Goal: Task Accomplishment & Management: Manage account settings

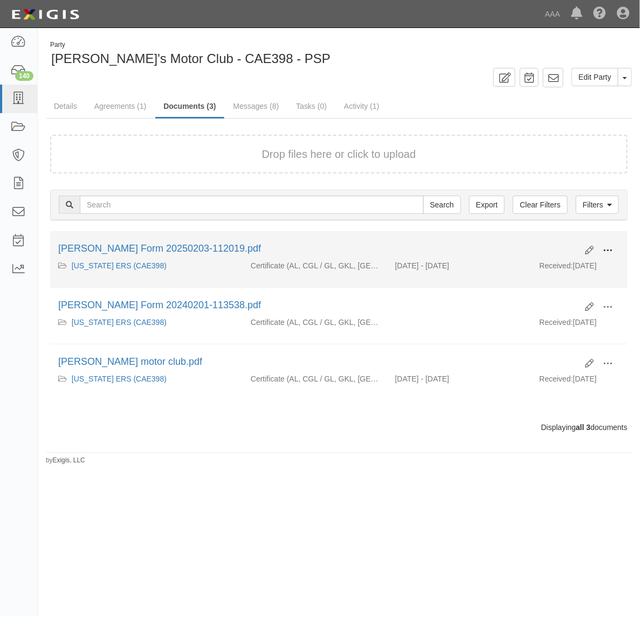
click at [609, 248] on span at bounding box center [607, 251] width 10 height 10
click at [566, 266] on link "View" at bounding box center [554, 265] width 85 height 19
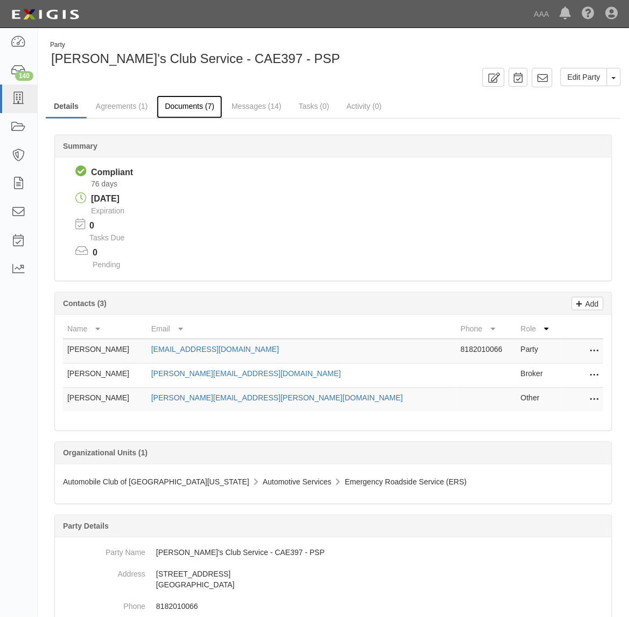
click at [184, 105] on link "Documents (7)" at bounding box center [190, 106] width 66 height 23
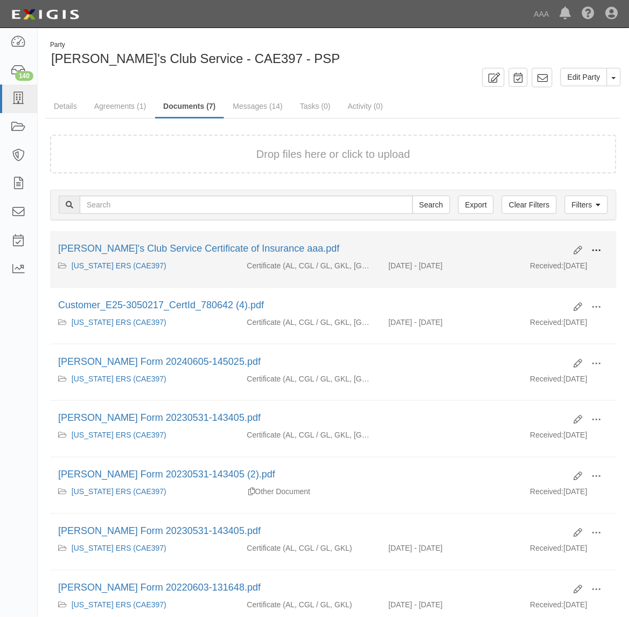
click at [605, 252] on button at bounding box center [597, 251] width 24 height 18
click at [567, 264] on link "View" at bounding box center [544, 265] width 85 height 19
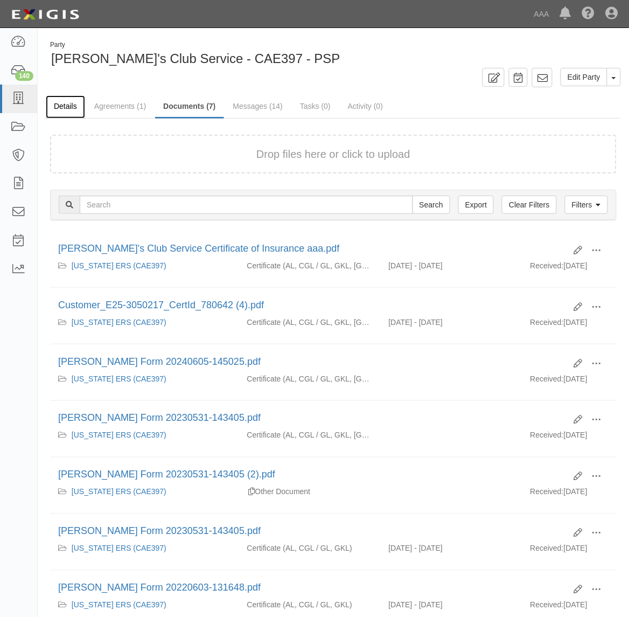
click at [68, 101] on link "Details" at bounding box center [65, 106] width 39 height 23
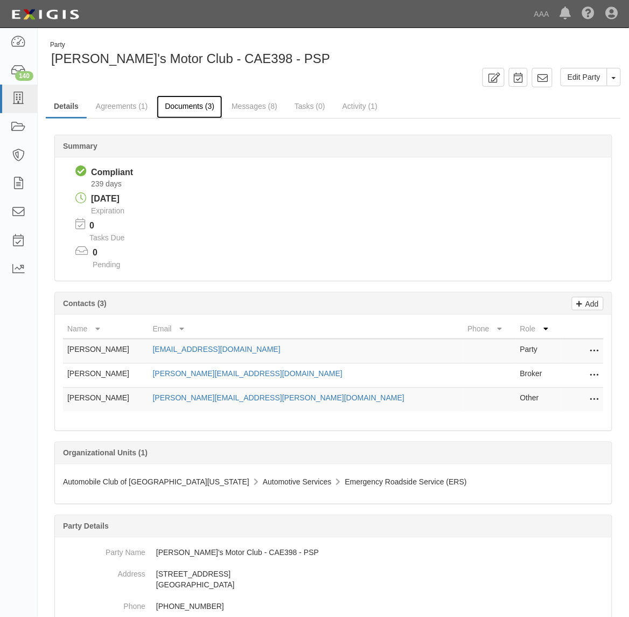
click at [214, 106] on link "Documents (3)" at bounding box center [190, 106] width 66 height 23
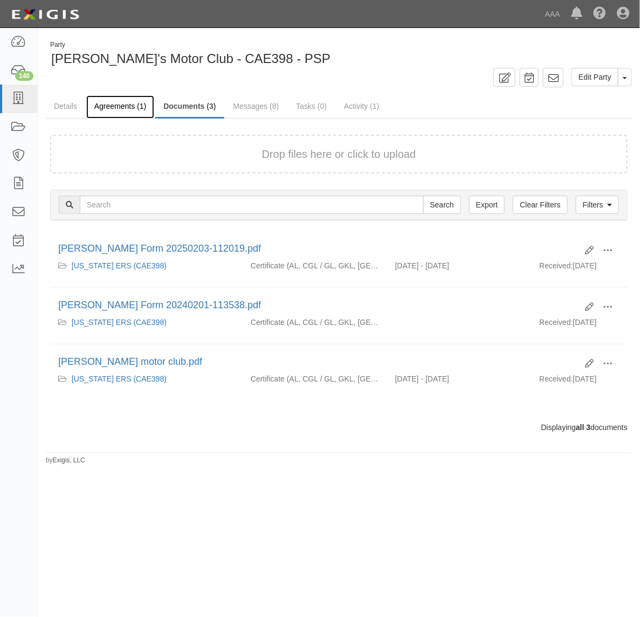
click at [125, 100] on link "Agreements (1)" at bounding box center [120, 106] width 68 height 23
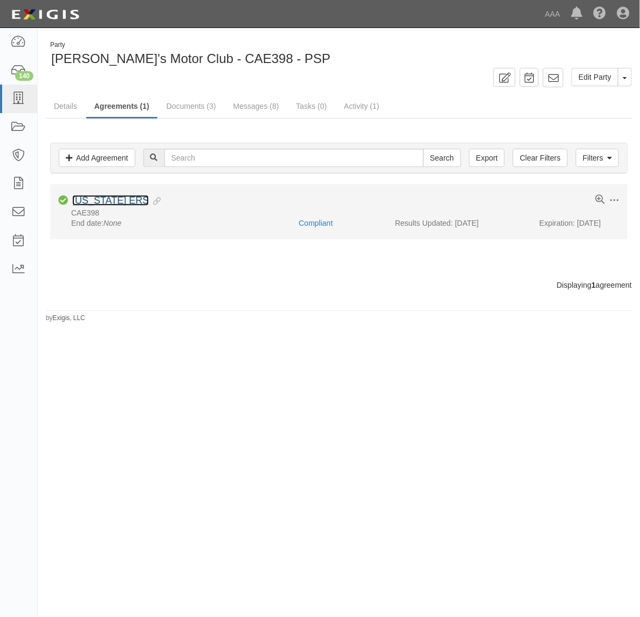
click at [121, 196] on link "[US_STATE] ERS" at bounding box center [110, 200] width 77 height 11
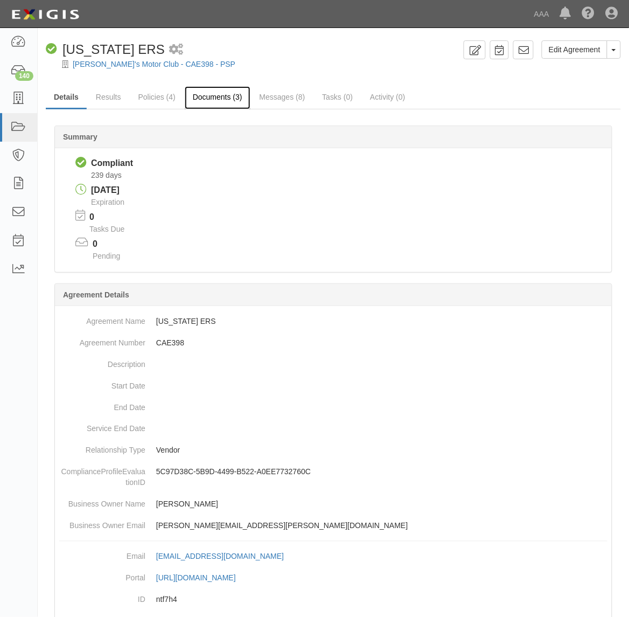
click at [202, 98] on link "Documents (3)" at bounding box center [218, 97] width 66 height 23
click at [219, 97] on link "Documents (3)" at bounding box center [218, 97] width 66 height 23
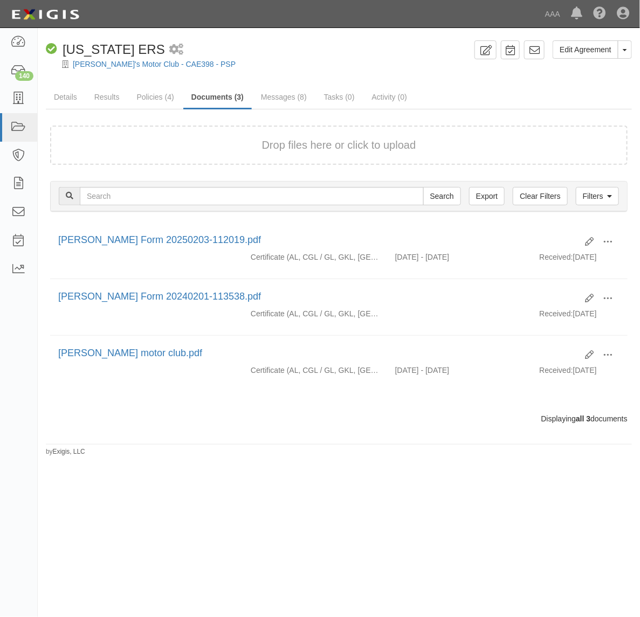
click at [381, 142] on button "Drop files here or click to upload" at bounding box center [339, 145] width 154 height 16
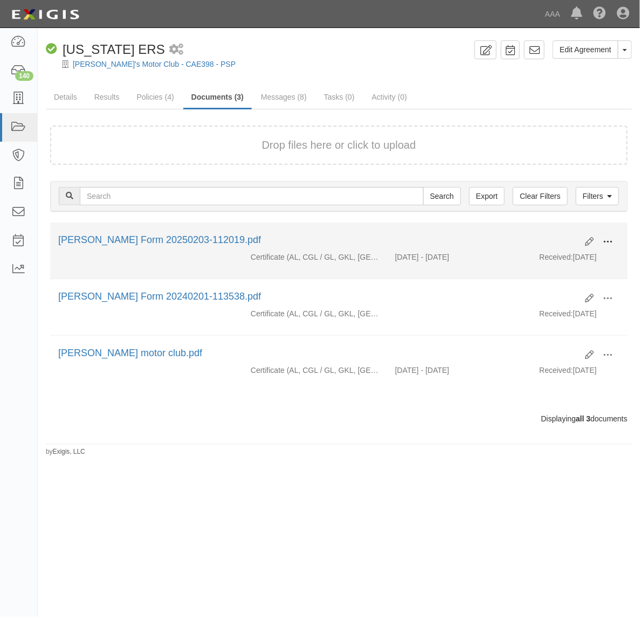
click at [608, 233] on button at bounding box center [607, 242] width 24 height 18
click at [564, 254] on link "View" at bounding box center [554, 257] width 85 height 19
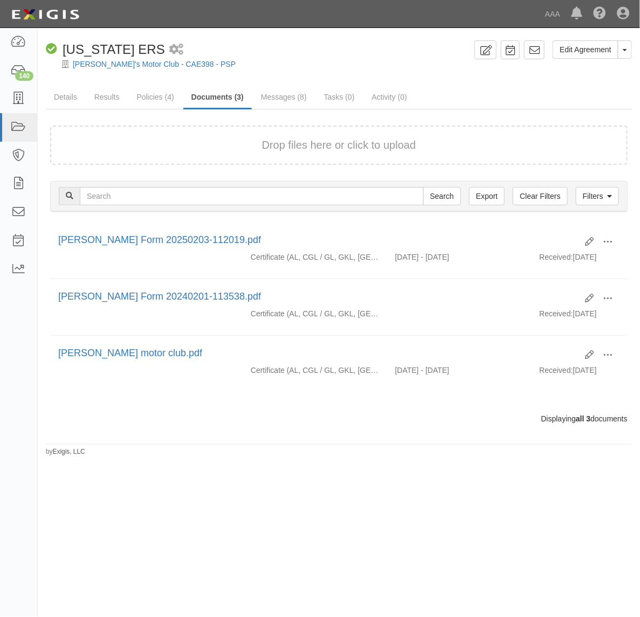
click at [331, 146] on button "Drop files here or click to upload" at bounding box center [339, 145] width 154 height 16
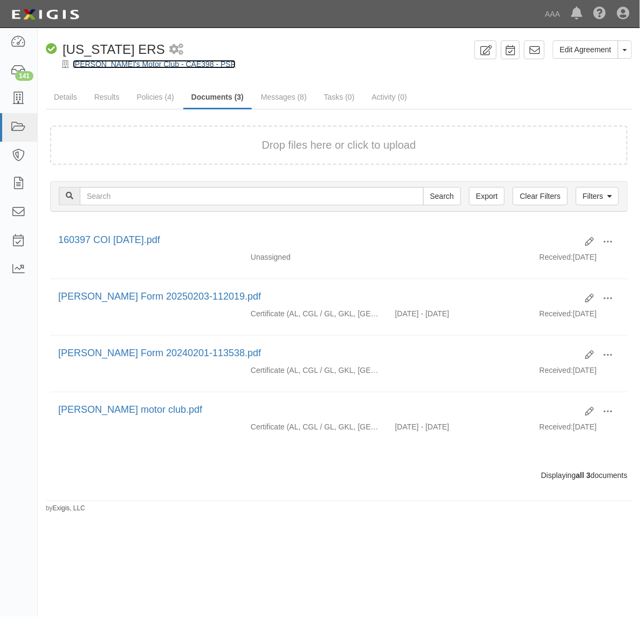
click at [100, 66] on link "Randy's Motor Club - CAE398 - PSP" at bounding box center [154, 64] width 163 height 9
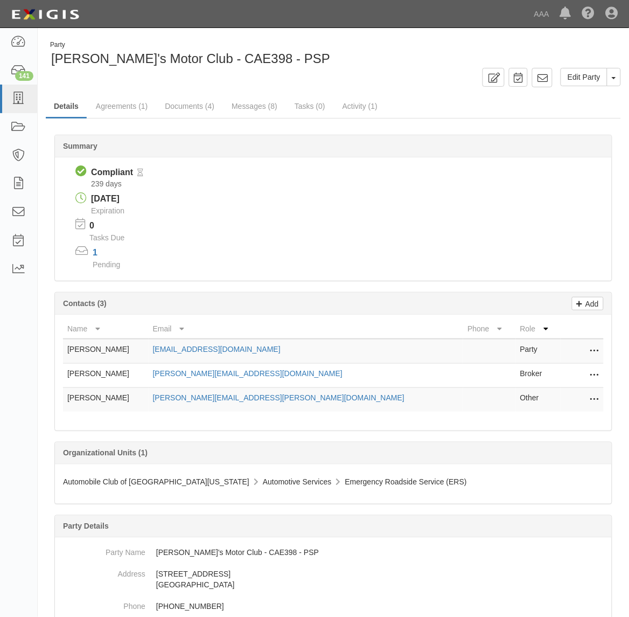
click at [589, 370] on button at bounding box center [593, 375] width 14 height 15
click at [561, 394] on link "Delete" at bounding box center [556, 391] width 85 height 19
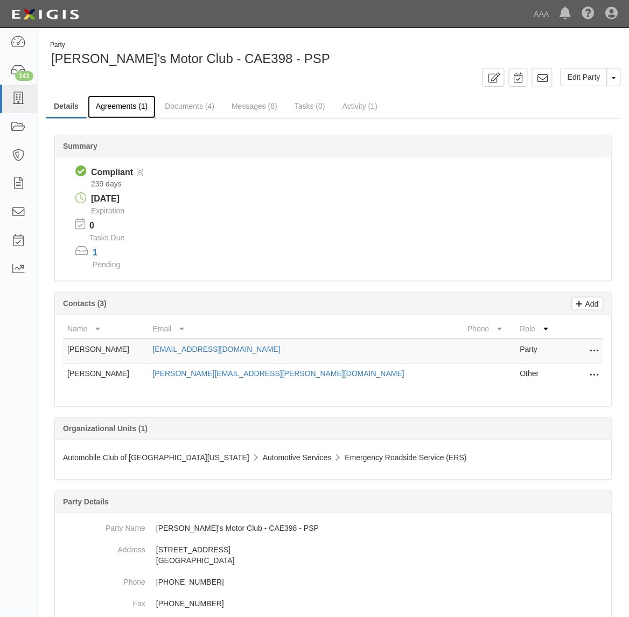
click at [140, 109] on link "Agreements (1)" at bounding box center [122, 106] width 68 height 23
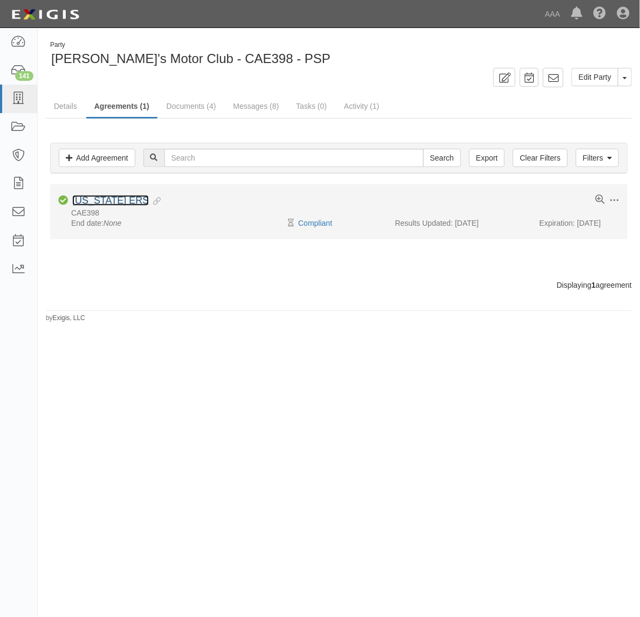
click at [122, 200] on link "[US_STATE] ERS" at bounding box center [110, 200] width 77 height 11
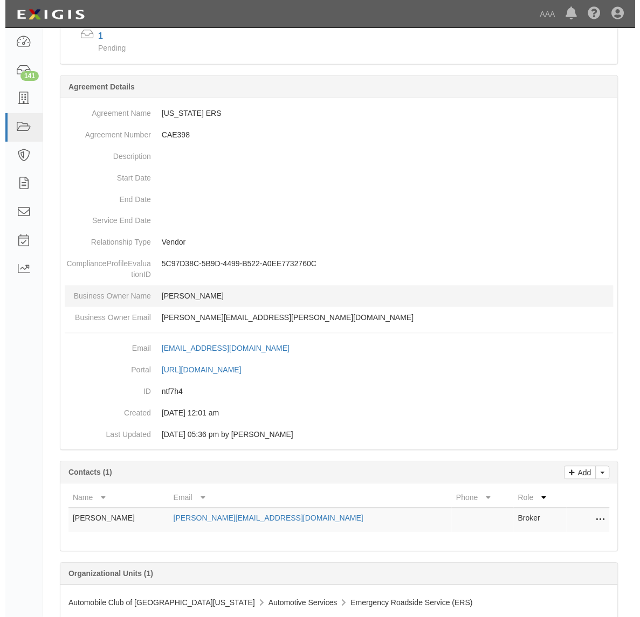
scroll to position [244, 0]
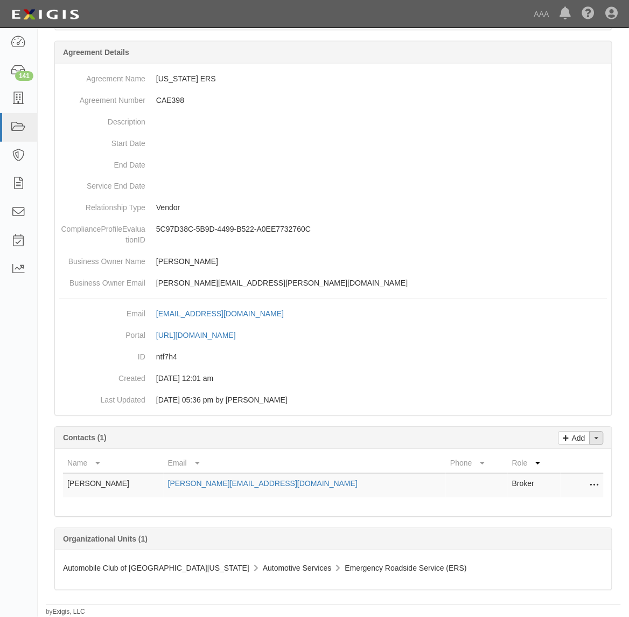
drag, startPoint x: 601, startPoint y: 442, endPoint x: 591, endPoint y: 448, distance: 11.4
click at [601, 442] on button "Toggle Contact Dropdown" at bounding box center [597, 438] width 14 height 13
click at [580, 456] on link "Change contacts" at bounding box center [560, 457] width 85 height 14
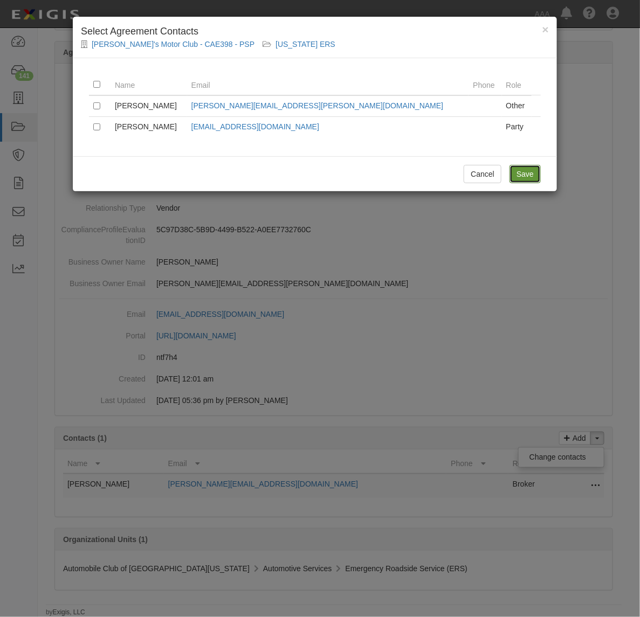
click at [522, 174] on input "Save" at bounding box center [524, 174] width 31 height 18
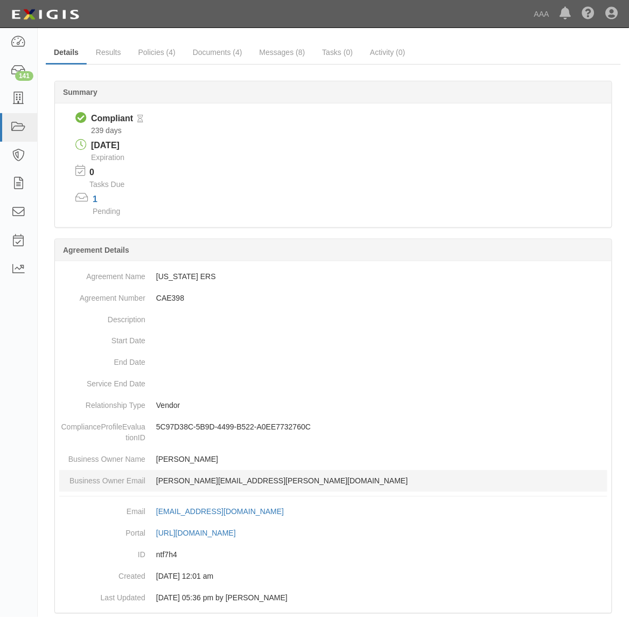
scroll to position [282, 0]
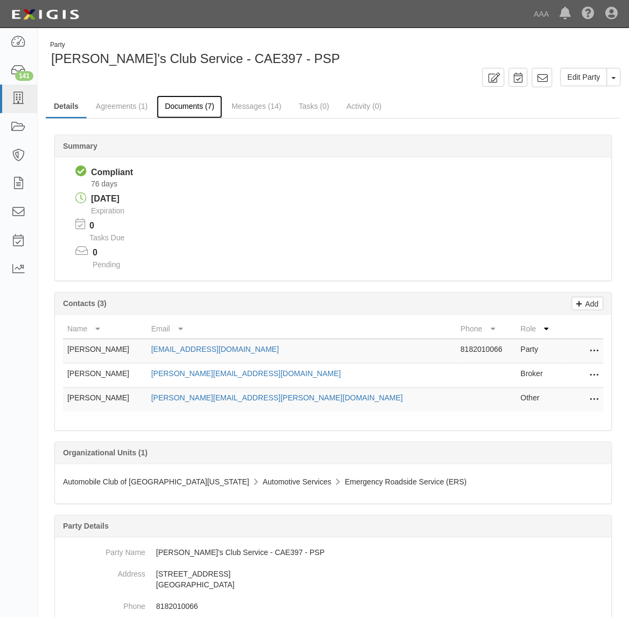
click at [192, 108] on link "Documents (7)" at bounding box center [190, 106] width 66 height 23
click at [189, 114] on link "Documents (7)" at bounding box center [190, 106] width 66 height 23
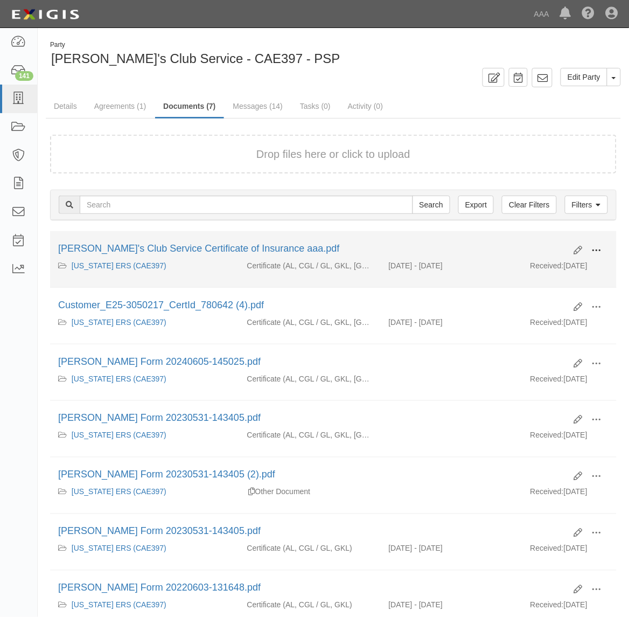
click at [598, 248] on span at bounding box center [597, 251] width 10 height 10
click at [558, 290] on link "View details" at bounding box center [544, 285] width 85 height 19
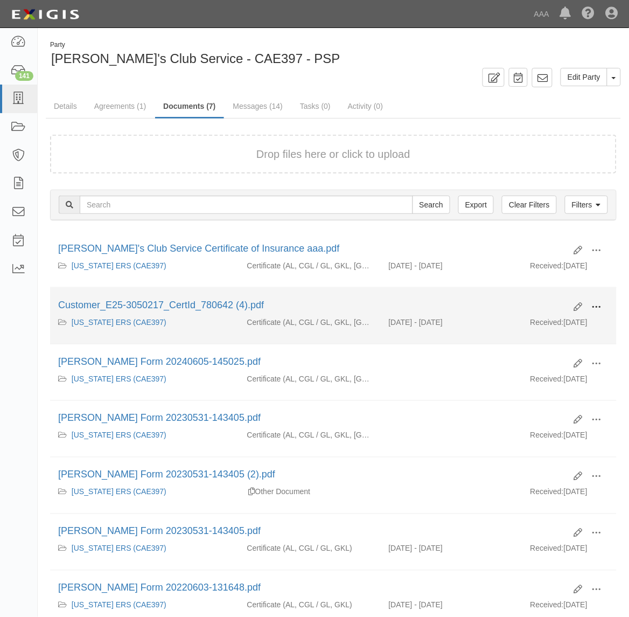
click at [601, 302] on button at bounding box center [597, 308] width 24 height 18
click at [562, 323] on link "View" at bounding box center [544, 322] width 85 height 19
click at [606, 306] on button at bounding box center [597, 308] width 24 height 18
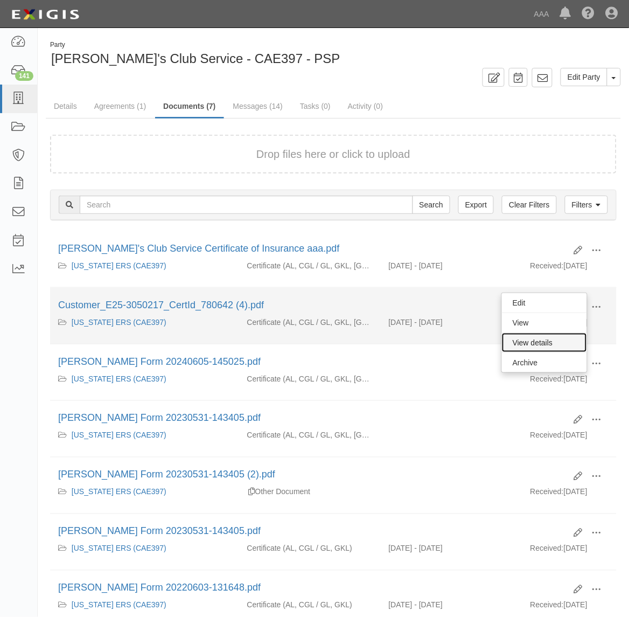
click at [562, 338] on link "View details" at bounding box center [544, 342] width 85 height 19
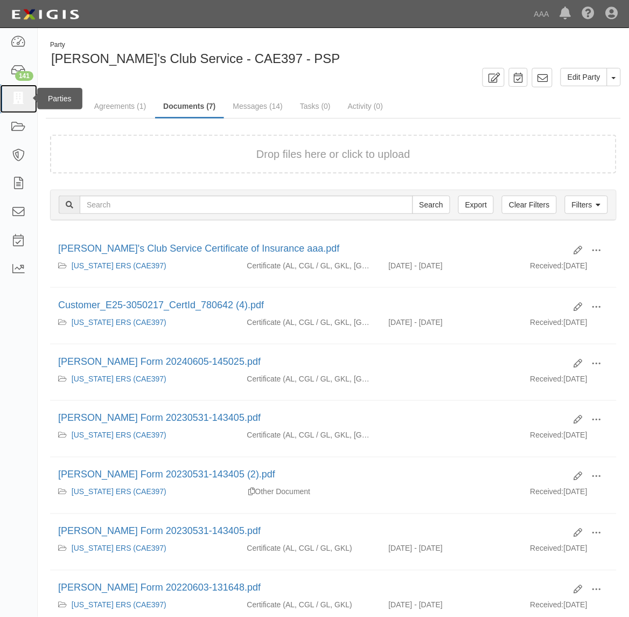
drag, startPoint x: 14, startPoint y: 95, endPoint x: 18, endPoint y: 109, distance: 15.0
click at [14, 95] on icon at bounding box center [18, 99] width 15 height 12
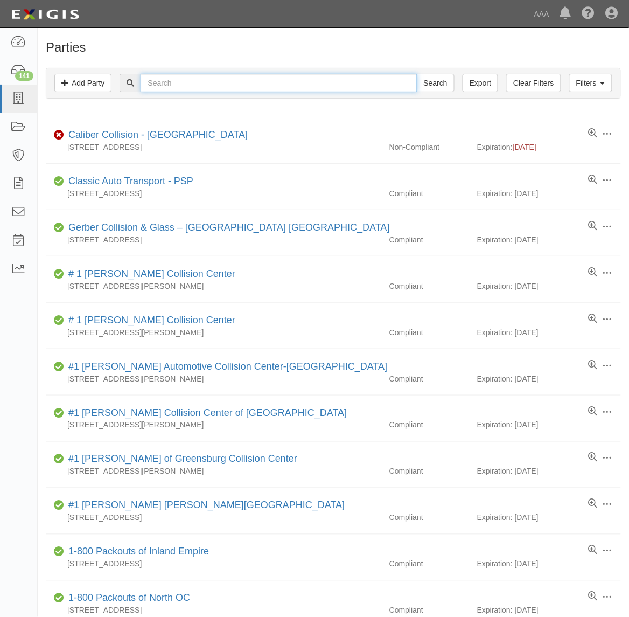
click at [218, 88] on input "text" at bounding box center [279, 83] width 276 height 18
type input "19866"
click at [417, 74] on input "Search" at bounding box center [436, 83] width 38 height 18
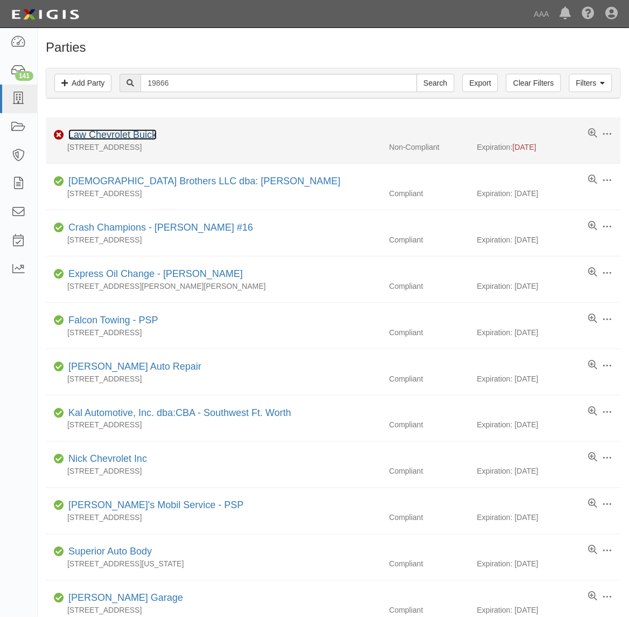
click at [142, 135] on link "Law Chevrolet Buick" at bounding box center [112, 134] width 88 height 11
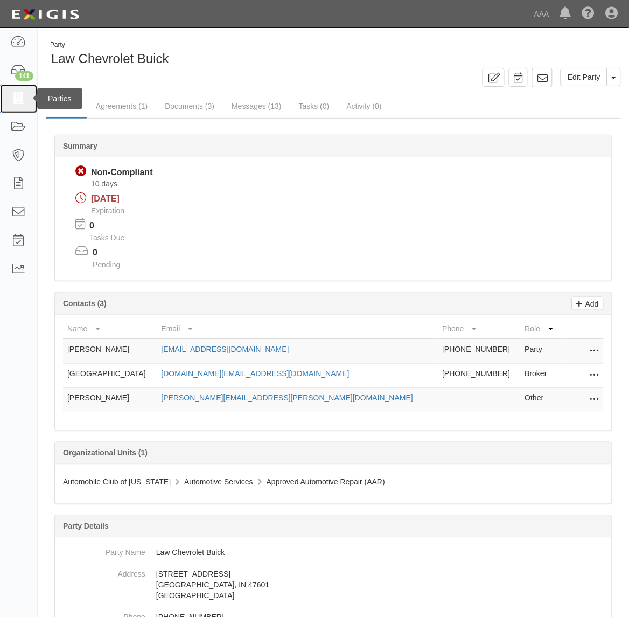
drag, startPoint x: 20, startPoint y: 92, endPoint x: 0, endPoint y: 99, distance: 21.0
click at [20, 93] on icon at bounding box center [18, 99] width 15 height 12
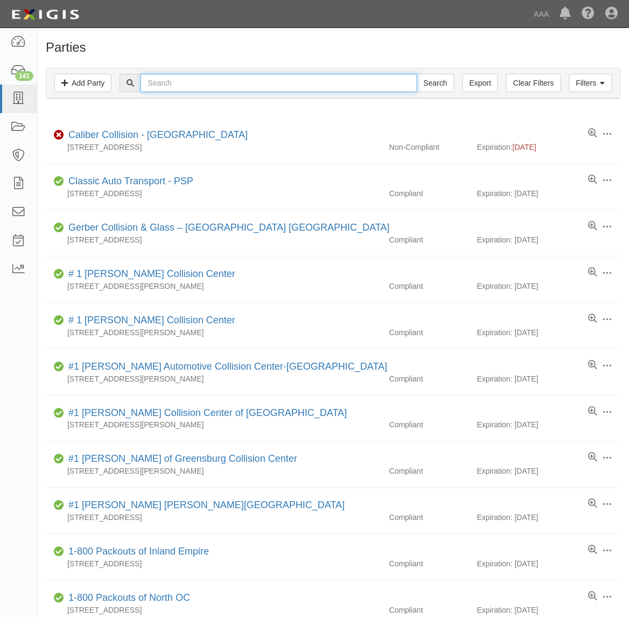
click at [206, 85] on input "text" at bounding box center [279, 83] width 276 height 18
type input "25202"
click at [417, 74] on input "Search" at bounding box center [436, 83] width 38 height 18
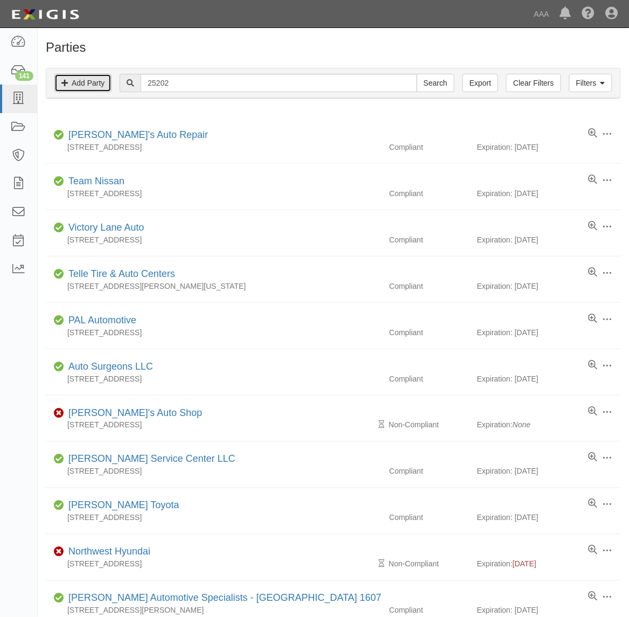
click at [94, 82] on link "Add Party" at bounding box center [82, 83] width 57 height 18
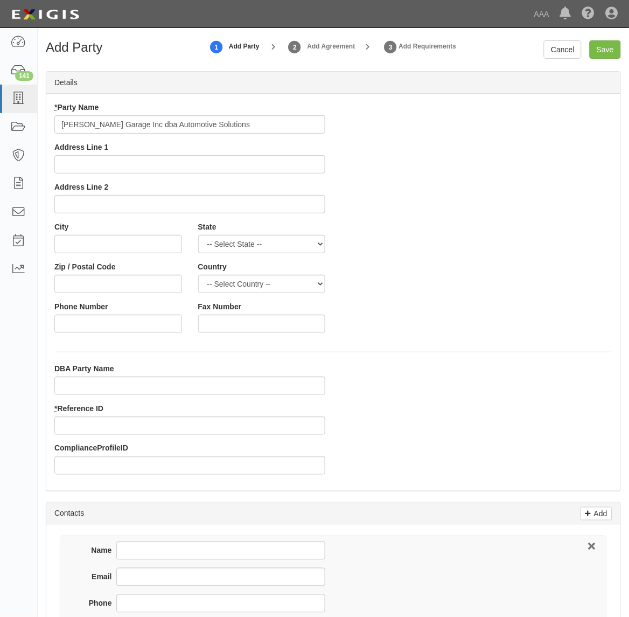
type input "[PERSON_NAME] Garage Inc dba Automotive Solutions"
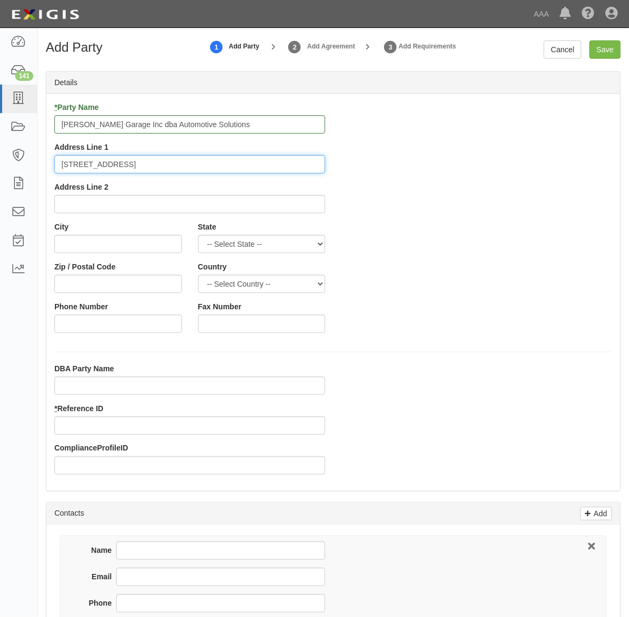
type input "11197 Ridge Road"
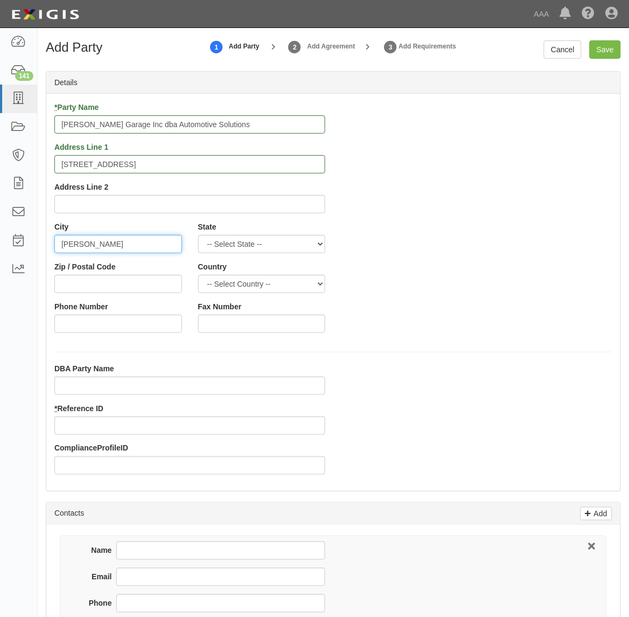
type input "Medina"
select select "NY"
type input "14103"
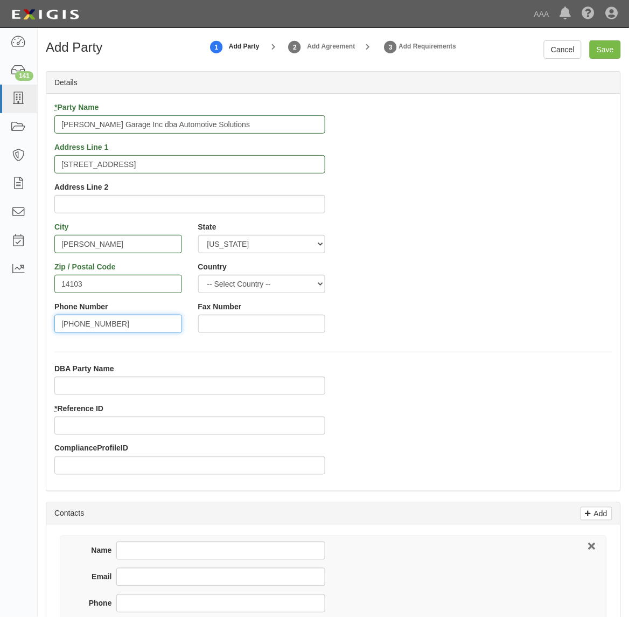
type input "585-798-6013"
click at [122, 434] on input "* Reference ID" at bounding box center [189, 426] width 271 height 18
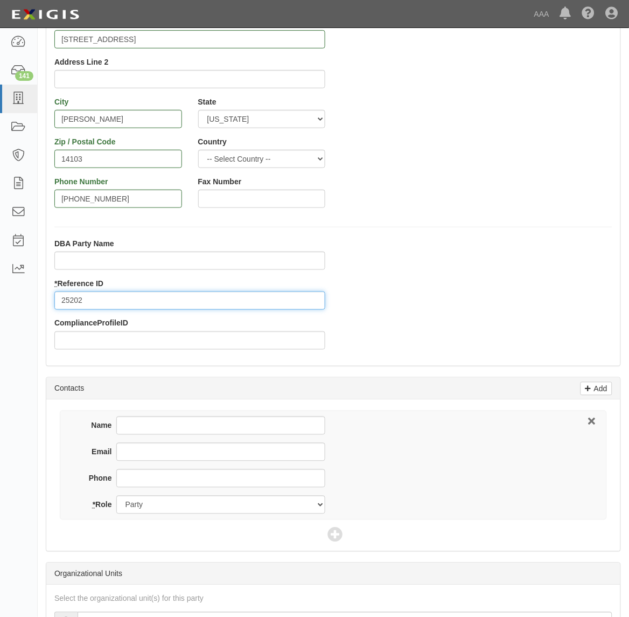
scroll to position [135, 0]
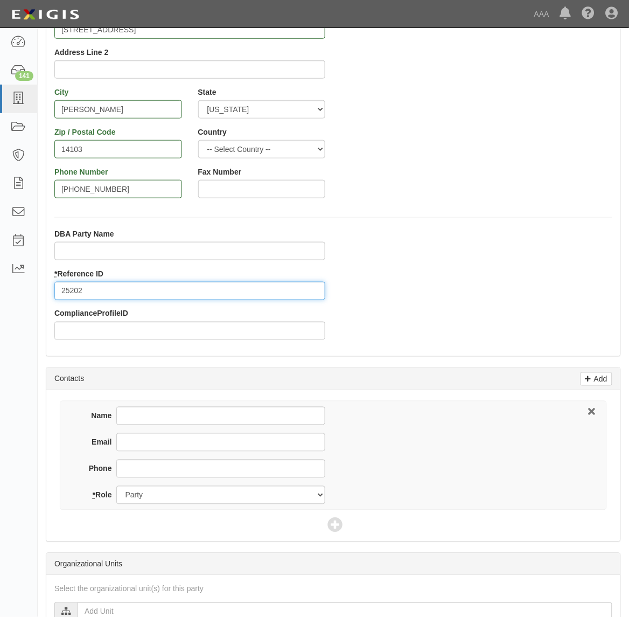
type input "25202"
click at [207, 405] on div "Name Email Phone * Role Party Broker Other" at bounding box center [333, 455] width 547 height 109
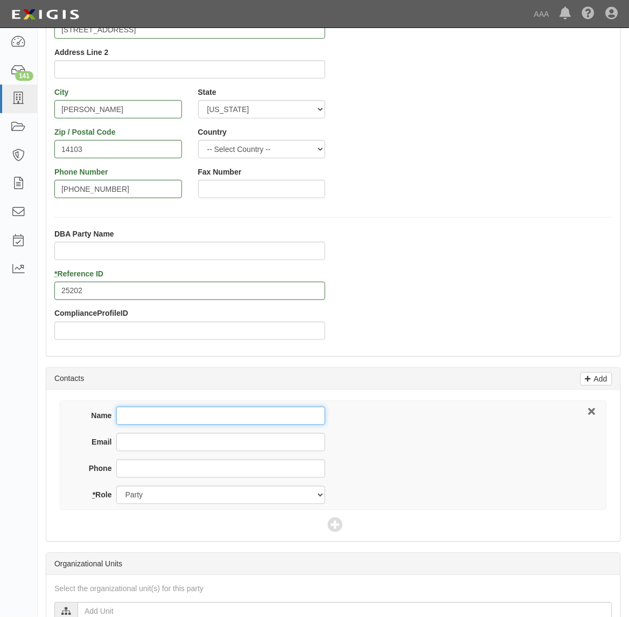
click at [213, 419] on input "Name" at bounding box center [220, 416] width 209 height 18
type input "John Kirsch"
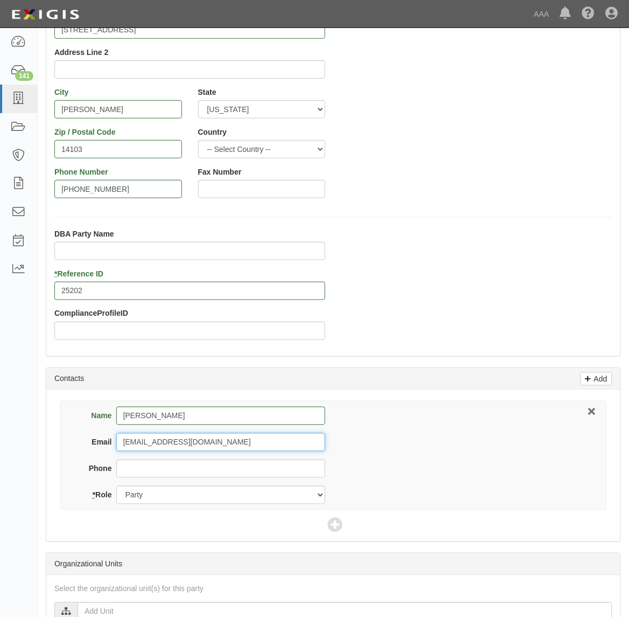
type input "bgiautomotivesolutions@gmail.com"
type input "585-798-6013"
click at [332, 526] on icon at bounding box center [335, 525] width 15 height 15
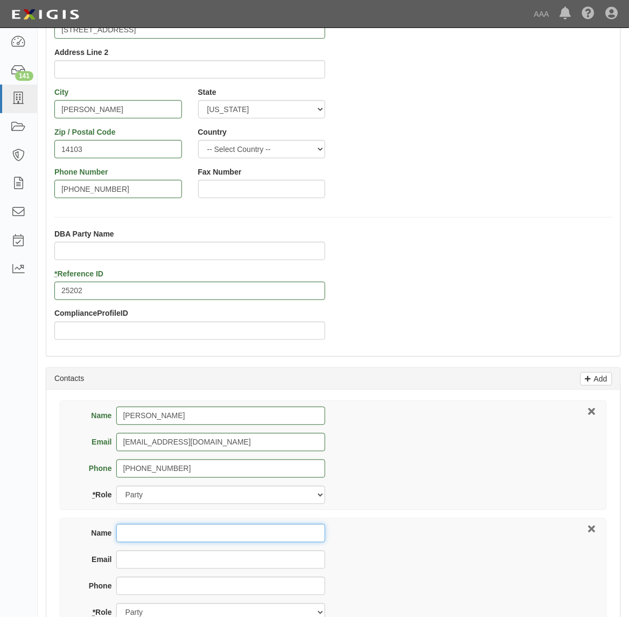
click at [214, 542] on input "Name" at bounding box center [220, 533] width 209 height 18
type input "US Select Insurance"
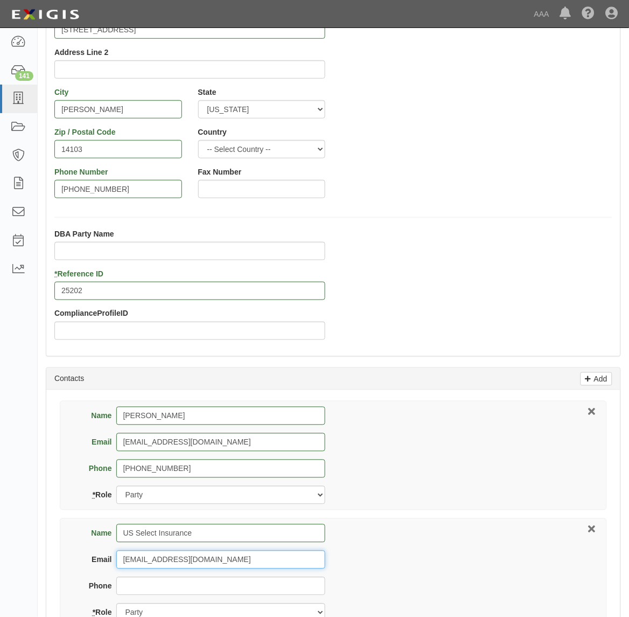
type input "service@ussinsurance.com"
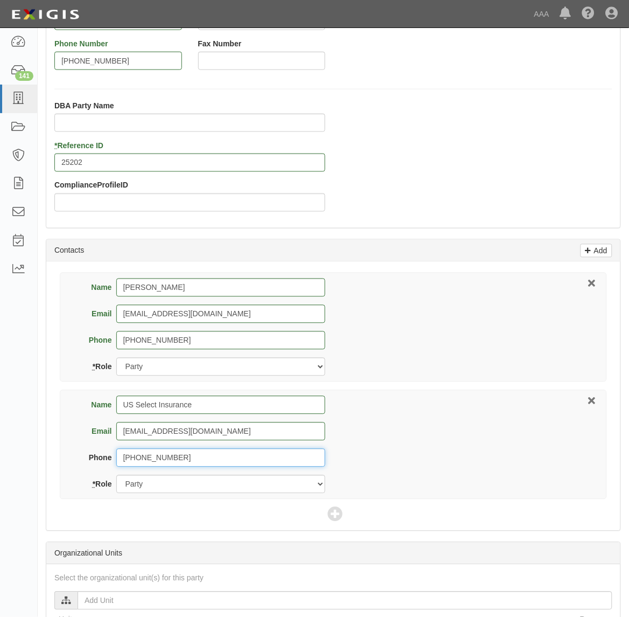
scroll to position [269, 0]
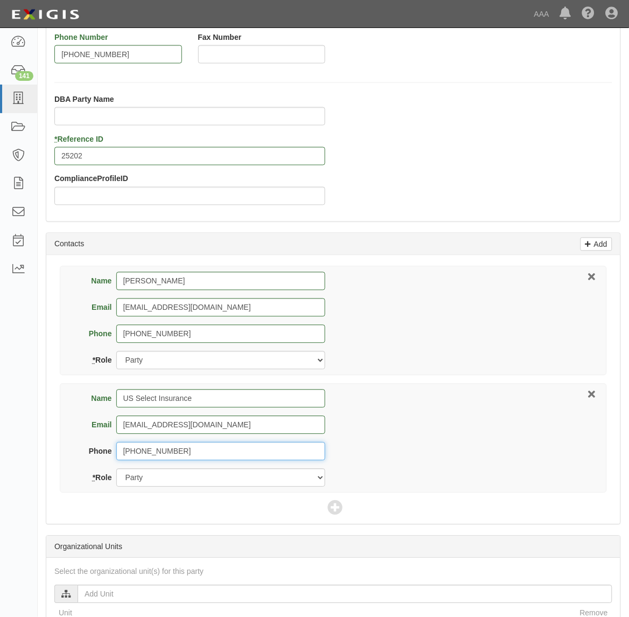
type input "716-348-3722"
drag, startPoint x: 216, startPoint y: 480, endPoint x: 216, endPoint y: 487, distance: 7.0
click at [216, 480] on select "Party Broker Other" at bounding box center [220, 478] width 209 height 18
select select "Broker"
click at [116, 470] on select "Party Broker Other" at bounding box center [220, 478] width 209 height 18
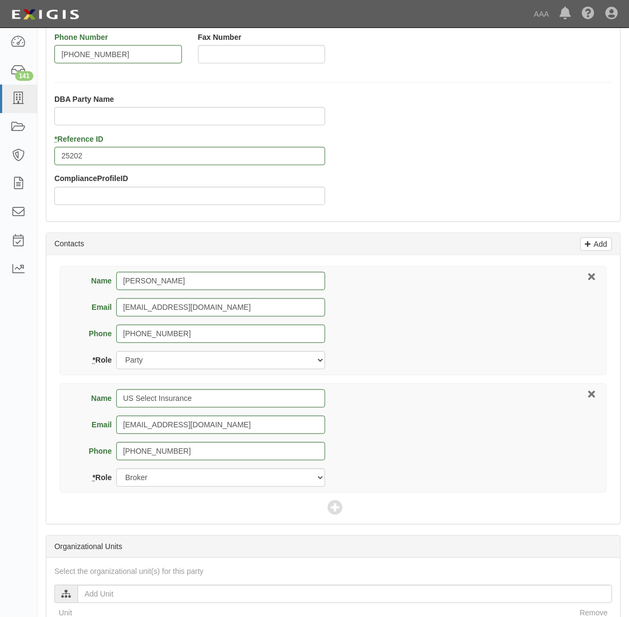
click at [345, 505] on div "Name John Kirsch Email bgiautomotivesolutions@gmail.com Phone 585-798-6013 * Ro…" at bounding box center [333, 389] width 574 height 269
click at [337, 511] on icon at bounding box center [335, 508] width 15 height 15
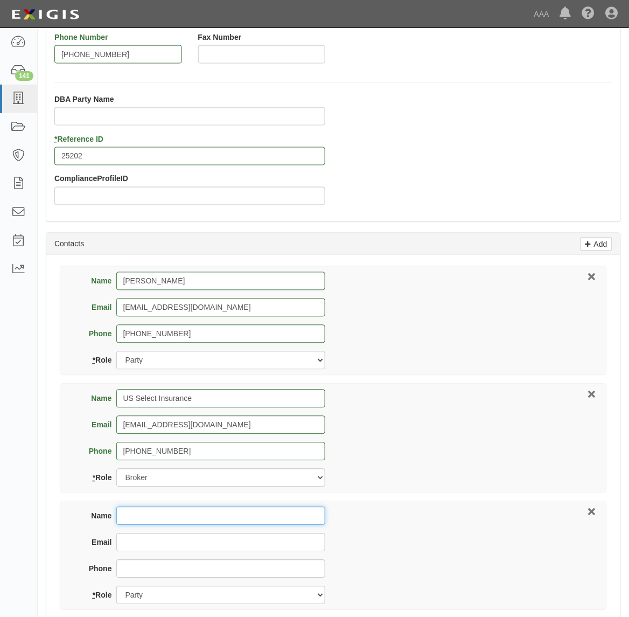
click at [223, 519] on input "Name" at bounding box center [220, 516] width 209 height 18
type input "Dean Winner"
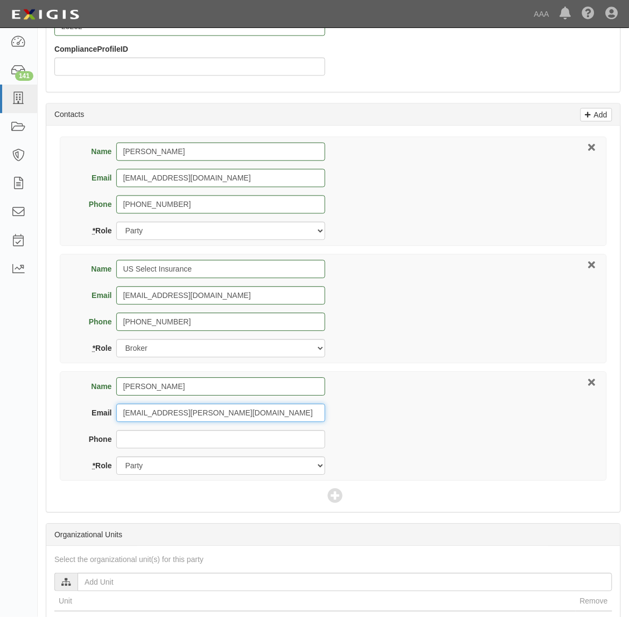
scroll to position [404, 0]
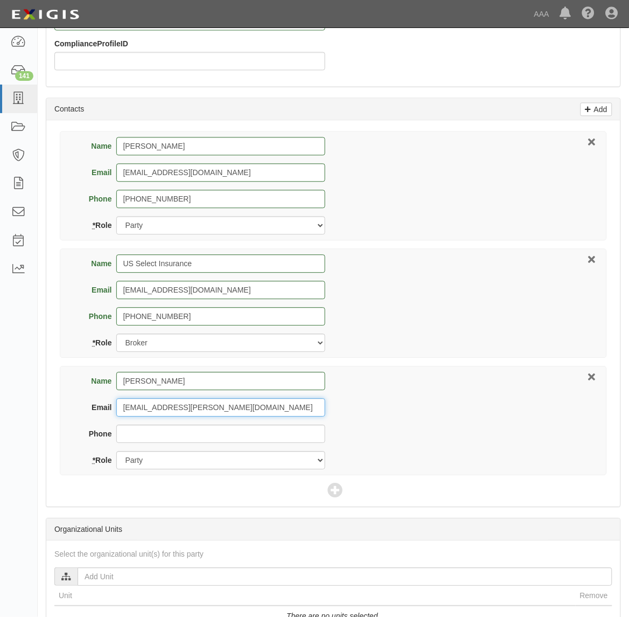
type input "winner.dean@ace.aaa.com"
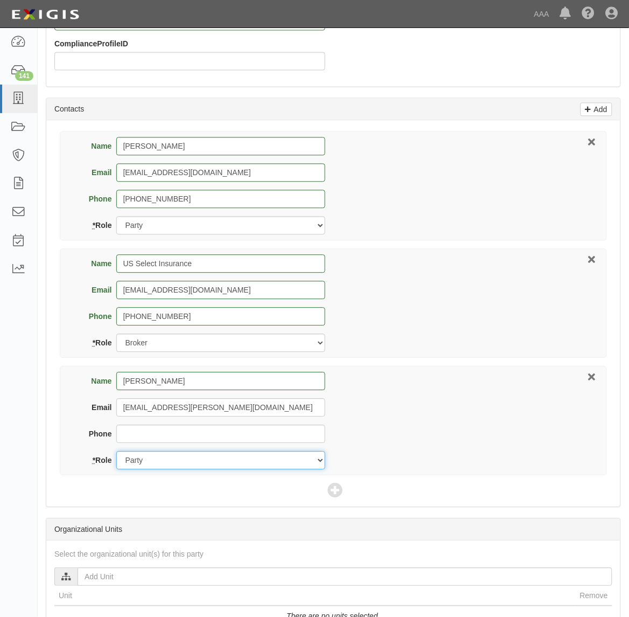
click at [224, 461] on select "Party Broker Other" at bounding box center [220, 461] width 209 height 18
select select "Other"
click at [116, 453] on select "Party Broker Other" at bounding box center [220, 461] width 209 height 18
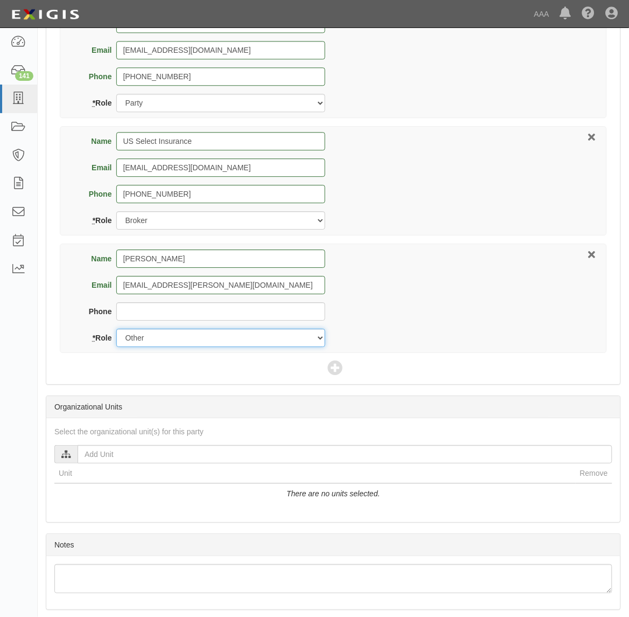
scroll to position [539, 0]
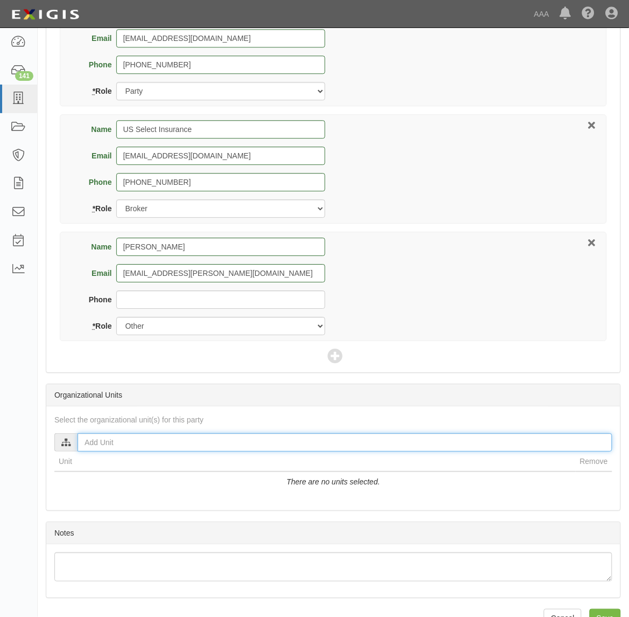
click at [129, 443] on input "text" at bounding box center [345, 442] width 535 height 18
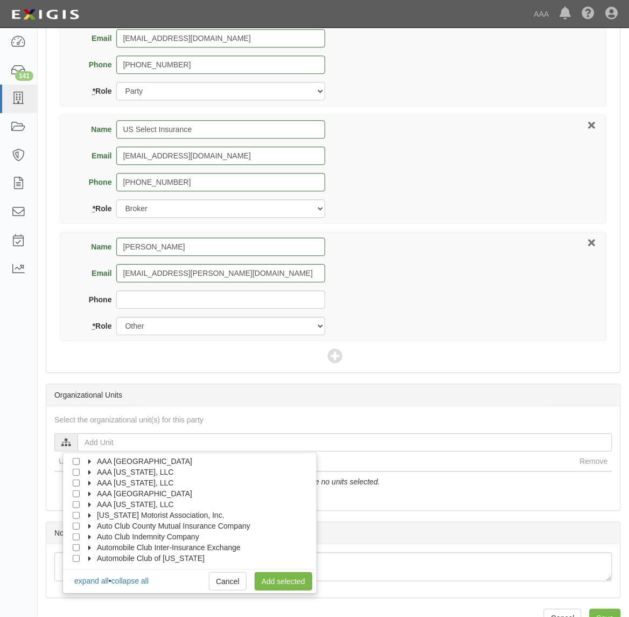
click at [95, 464] on label "AAA East Central" at bounding box center [138, 461] width 109 height 11
click at [119, 477] on label "Automotive Services" at bounding box center [134, 472] width 82 height 11
click at [130, 498] on span "Approved Automotive Repair (AAR)" at bounding box center [166, 493] width 119 height 9
drag, startPoint x: 130, startPoint y: 498, endPoint x: 96, endPoint y: 500, distance: 34.0
click at [96, 499] on div "Approved Automotive Repair (AAR)" at bounding box center [155, 493] width 142 height 11
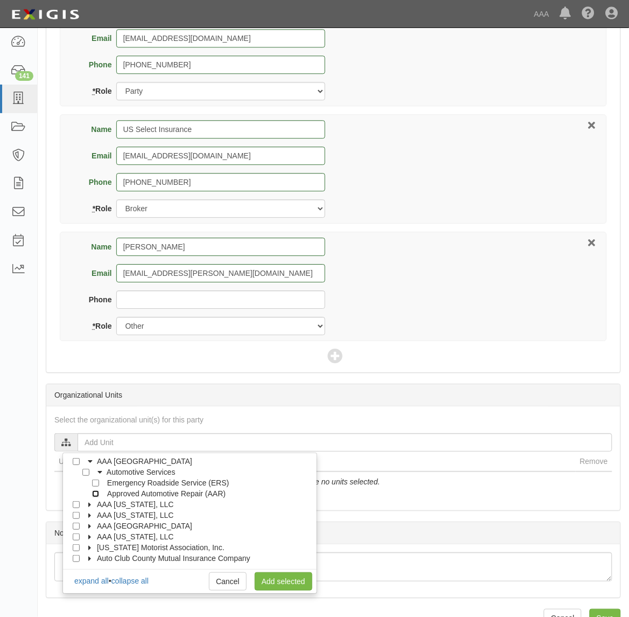
click at [100, 491] on div "Approved Automotive Repair (AAR)" at bounding box center [155, 493] width 142 height 11
drag, startPoint x: 92, startPoint y: 496, endPoint x: 98, endPoint y: 497, distance: 6.7
click at [93, 497] on div "Approved Automotive Repair (AAR)" at bounding box center [155, 493] width 142 height 11
click at [98, 497] on input "Approved Automotive Repair (AAR)" at bounding box center [95, 493] width 7 height 7
checkbox input "true"
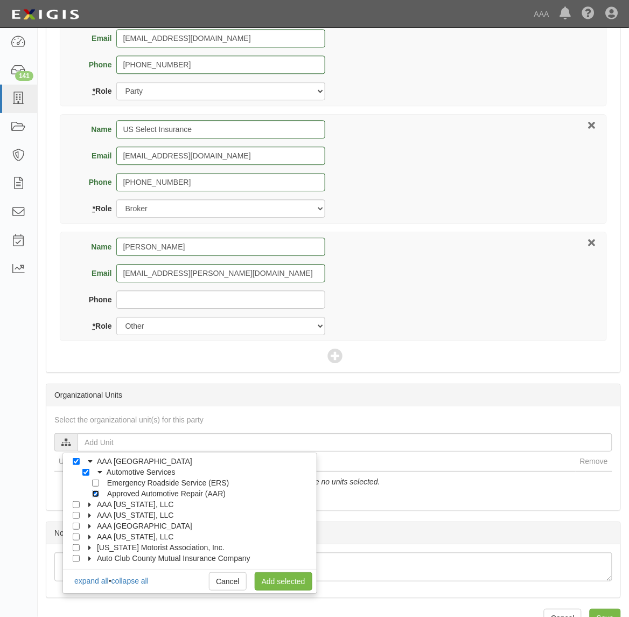
checkbox input "true"
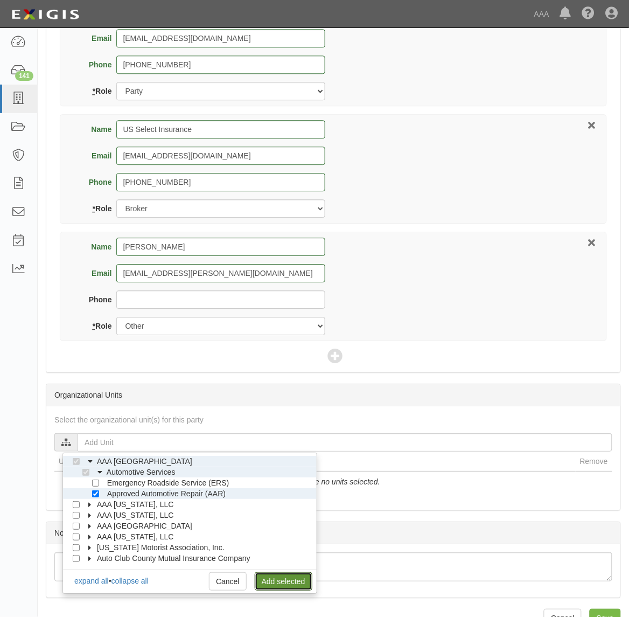
click at [290, 584] on link "Add selected" at bounding box center [284, 581] width 58 height 18
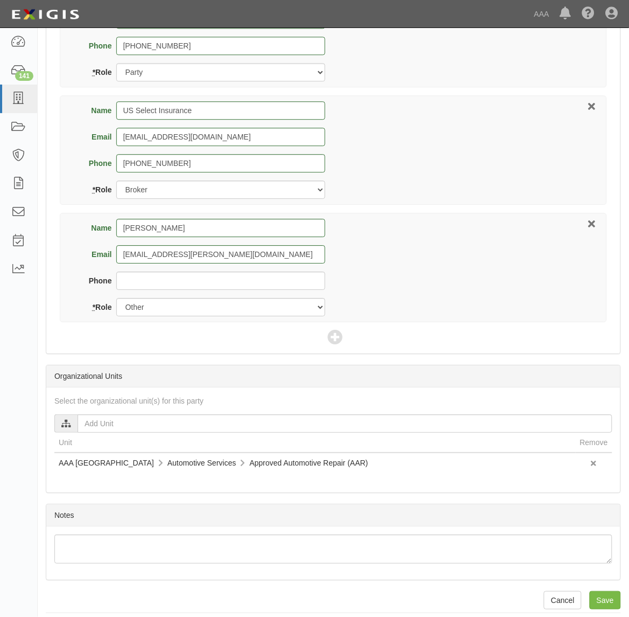
scroll to position [568, 0]
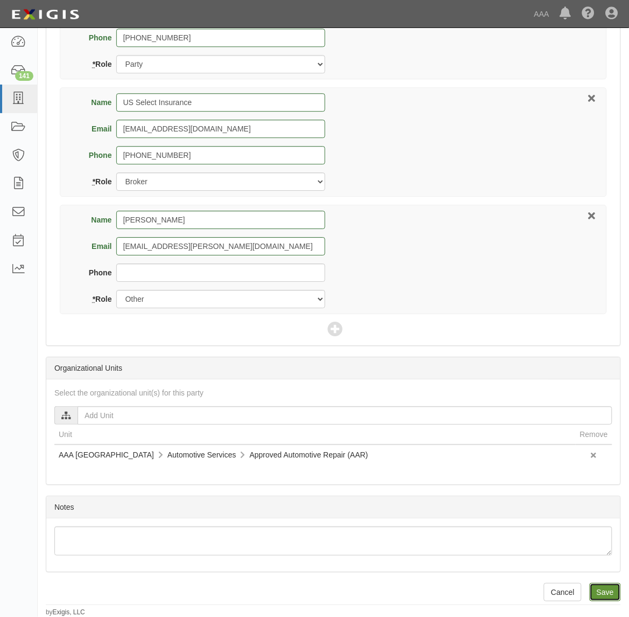
click at [604, 597] on input "Save" at bounding box center [605, 592] width 31 height 18
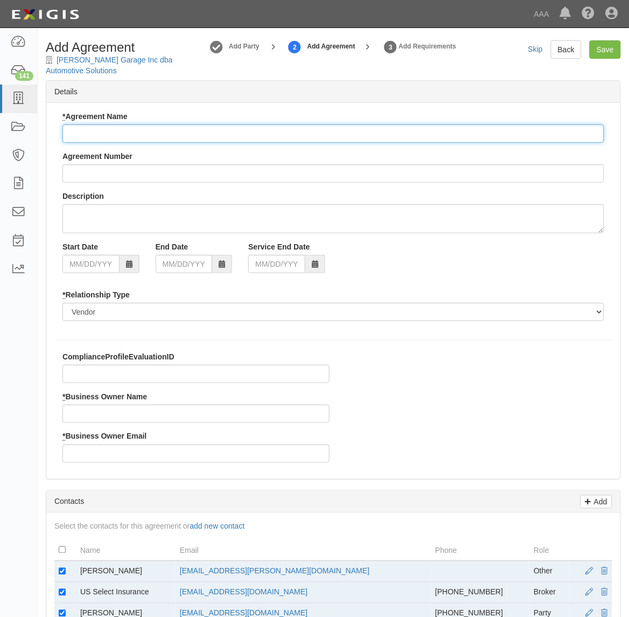
click at [143, 135] on input "* Agreement Name" at bounding box center [334, 133] width 542 height 18
paste input "AAA East Central AAR"
type input "AAA East Central AAR"
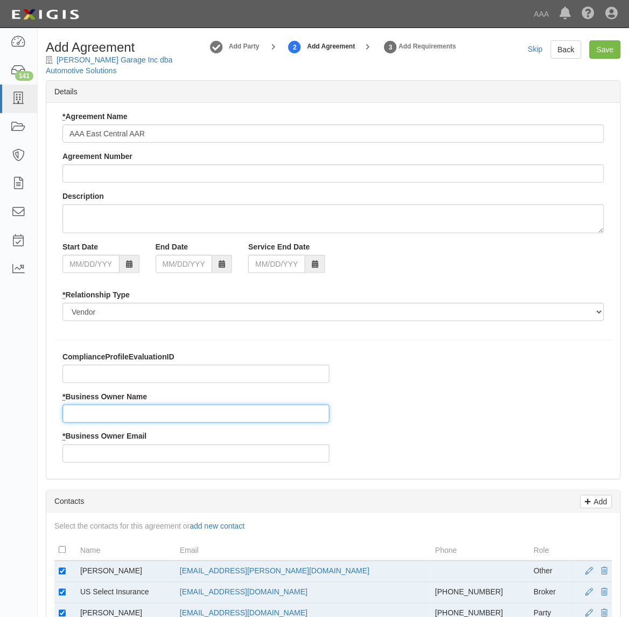
click at [130, 417] on input "* Business Owner Name" at bounding box center [196, 414] width 267 height 18
type input "Dean Winner"
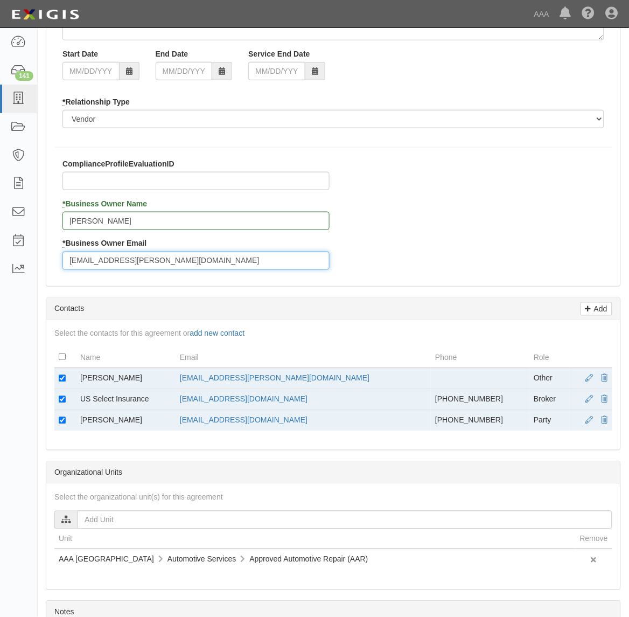
scroll to position [202, 0]
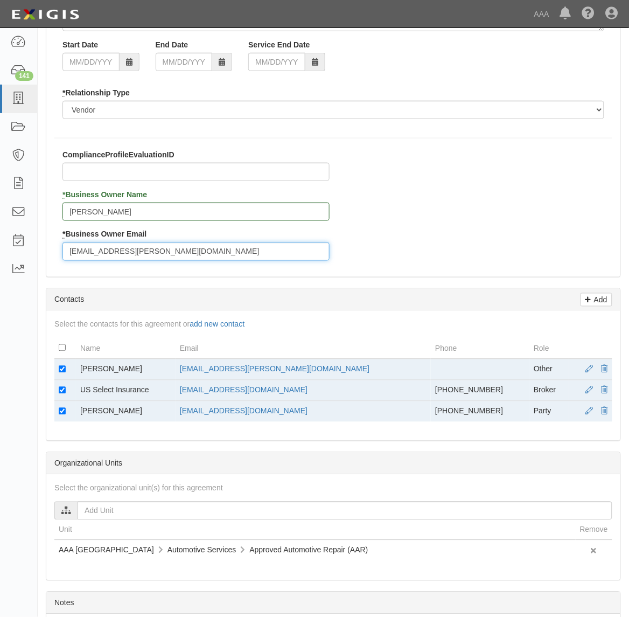
type input "winner.dean@ace.aaa.com"
click at [61, 367] on td at bounding box center [65, 370] width 22 height 22
click at [62, 368] on input "checkbox" at bounding box center [62, 369] width 7 height 7
checkbox input "false"
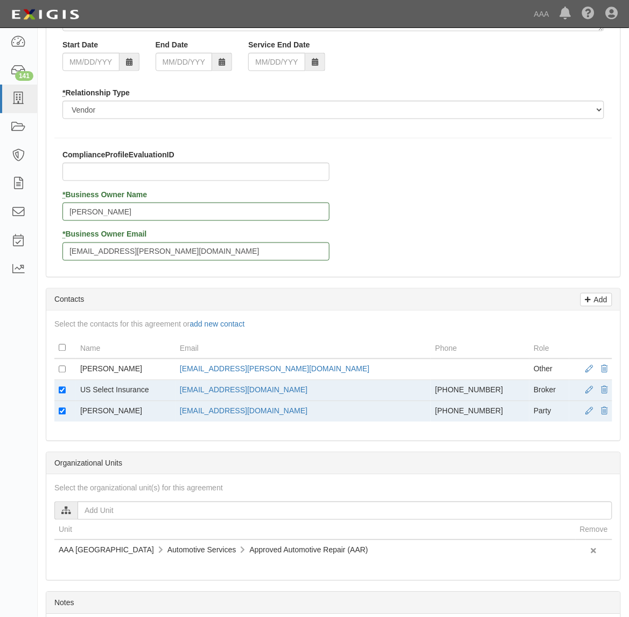
click at [70, 418] on td at bounding box center [65, 411] width 22 height 21
click at [62, 411] on input "checkbox" at bounding box center [62, 411] width 7 height 7
checkbox input "false"
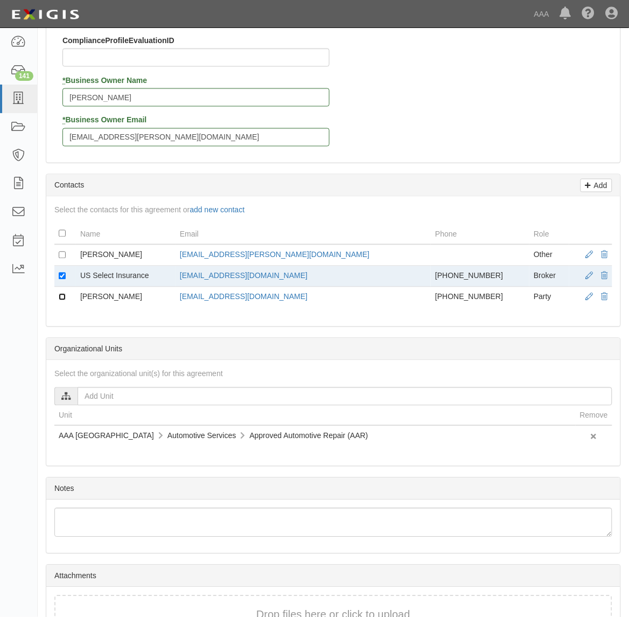
scroll to position [389, 0]
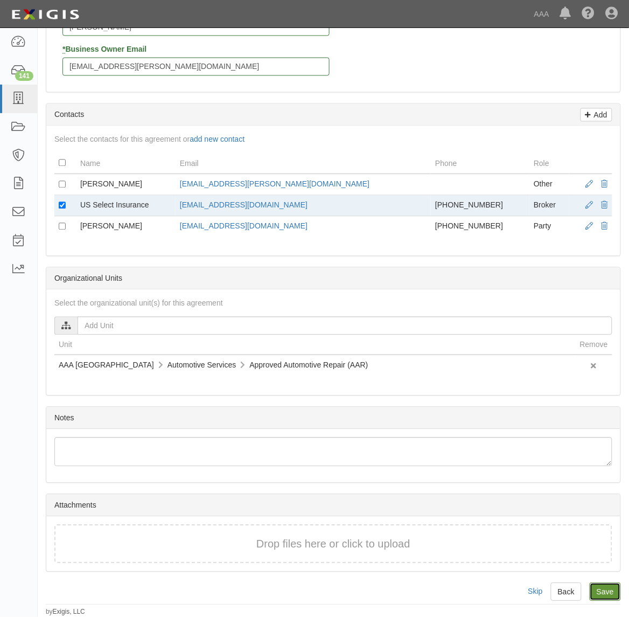
click at [607, 589] on input "Save" at bounding box center [605, 592] width 31 height 18
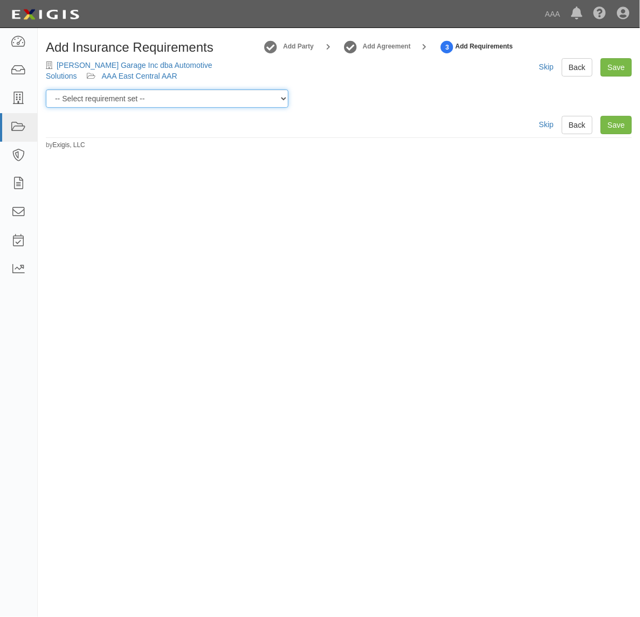
click at [150, 101] on select "-- Select requirement set -- AAA East Central AAR AAA East Central ERS AAA East…" at bounding box center [167, 98] width 242 height 18
select select "16672"
click at [46, 89] on select "-- Select requirement set -- AAA East Central AAR AAA East Central ERS AAA East…" at bounding box center [167, 98] width 242 height 18
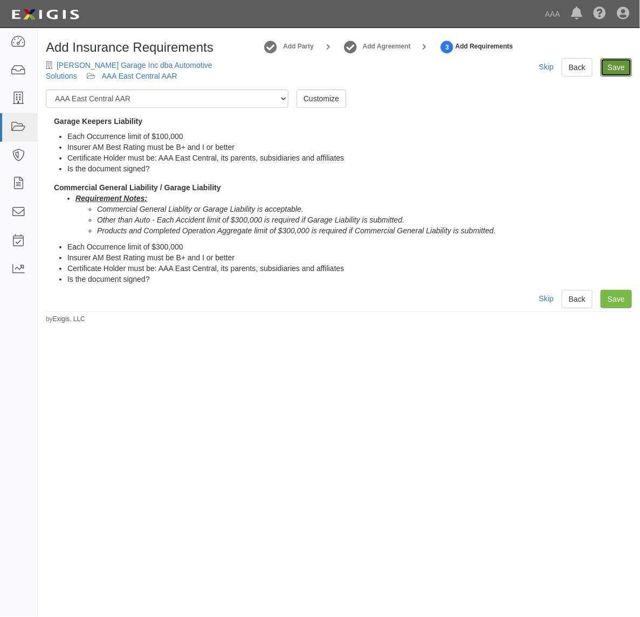
click at [613, 66] on link "Save" at bounding box center [615, 67] width 31 height 18
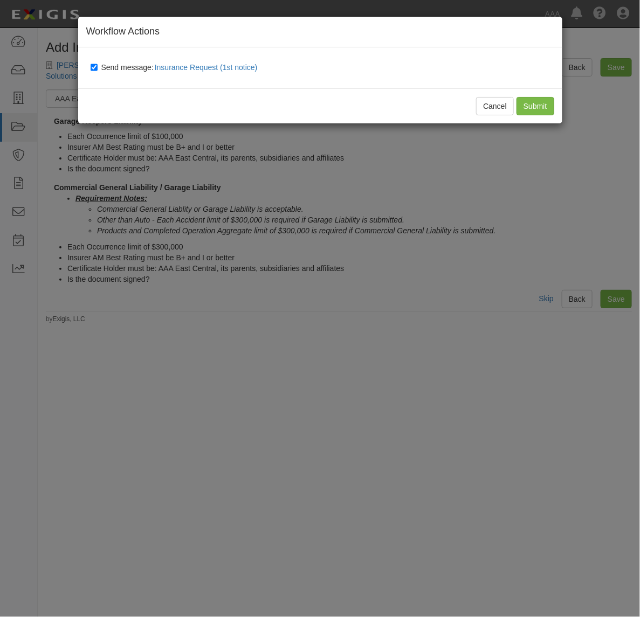
click at [142, 66] on span "Send message: Insurance Request (1st notice)" at bounding box center [181, 67] width 161 height 9
click at [98, 66] on input "Send message: Insurance Request (1st notice)" at bounding box center [94, 67] width 7 height 9
checkbox input "false"
click at [534, 104] on input "Submit" at bounding box center [535, 106] width 38 height 18
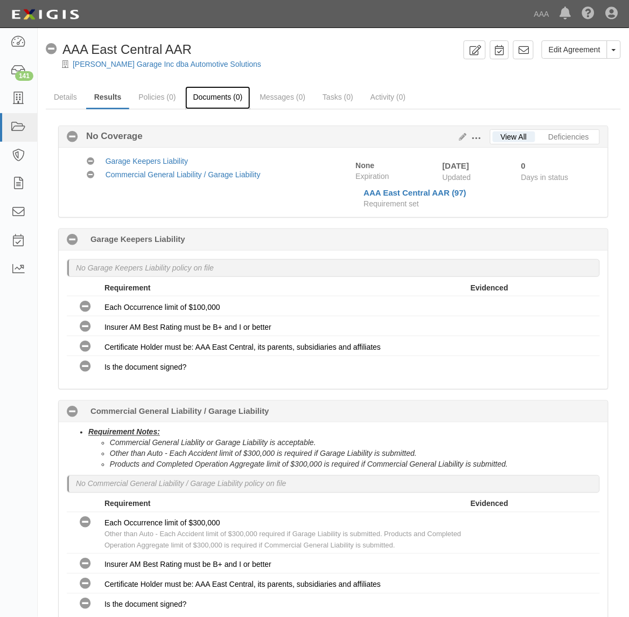
click at [232, 99] on link "Documents (0)" at bounding box center [218, 97] width 66 height 23
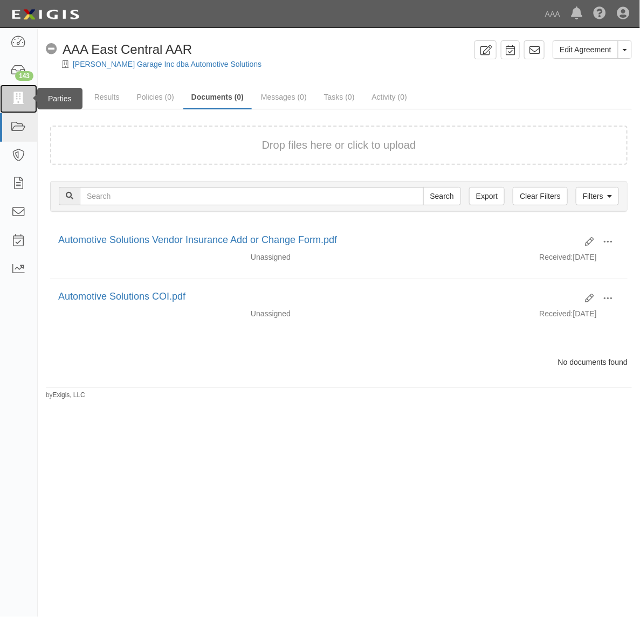
click at [30, 95] on link at bounding box center [18, 99] width 37 height 29
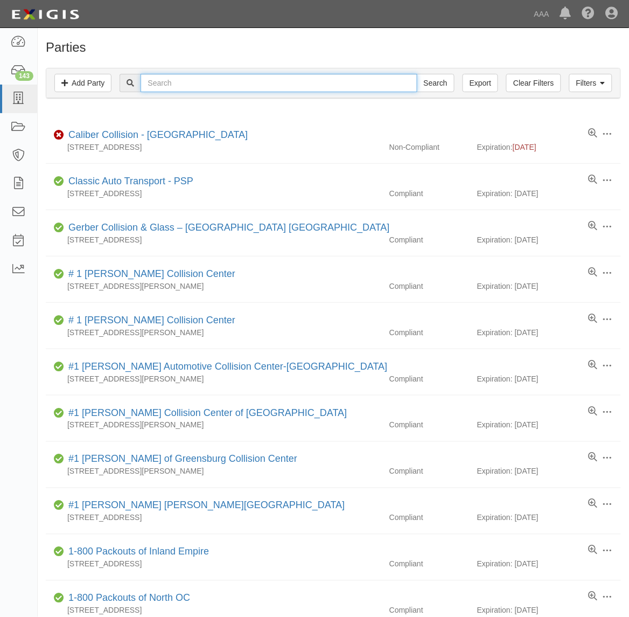
click at [194, 87] on input "text" at bounding box center [279, 83] width 276 height 18
type input "CC610281"
click at [417, 74] on input "Search" at bounding box center [436, 83] width 38 height 18
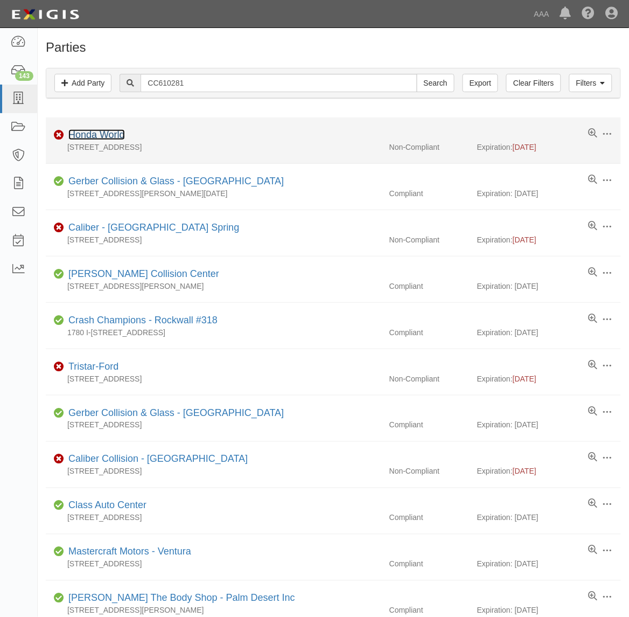
click at [111, 134] on link "Honda World" at bounding box center [96, 134] width 57 height 11
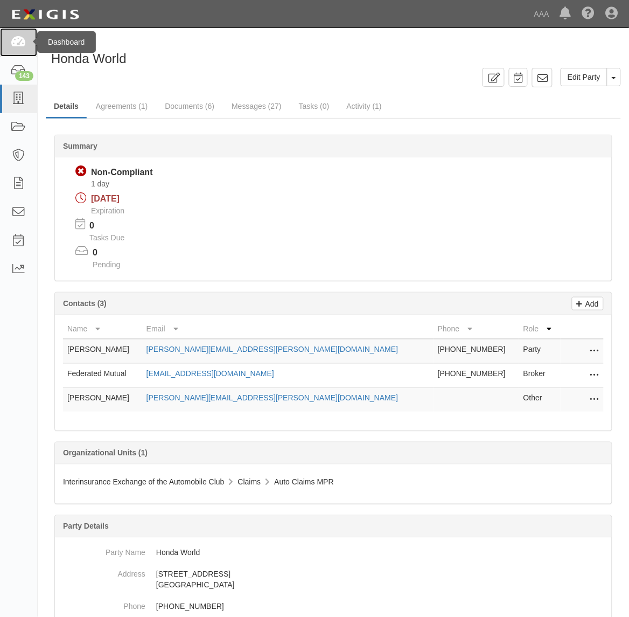
click at [17, 47] on icon at bounding box center [18, 42] width 15 height 12
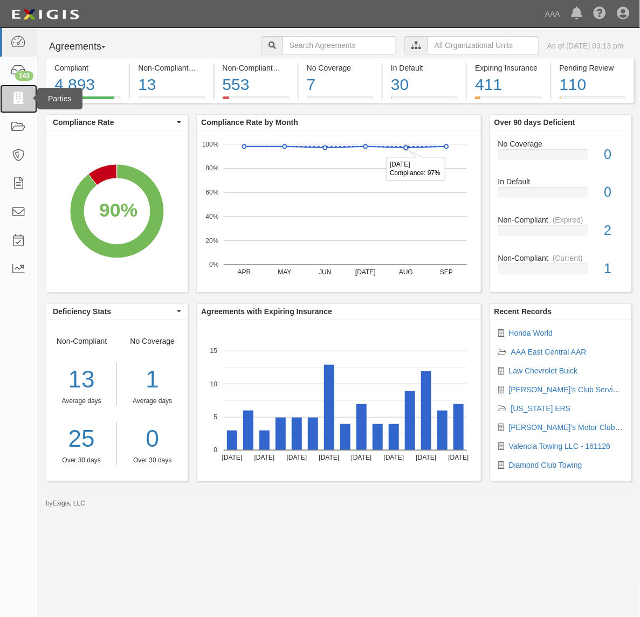
click at [23, 100] on icon at bounding box center [18, 99] width 15 height 12
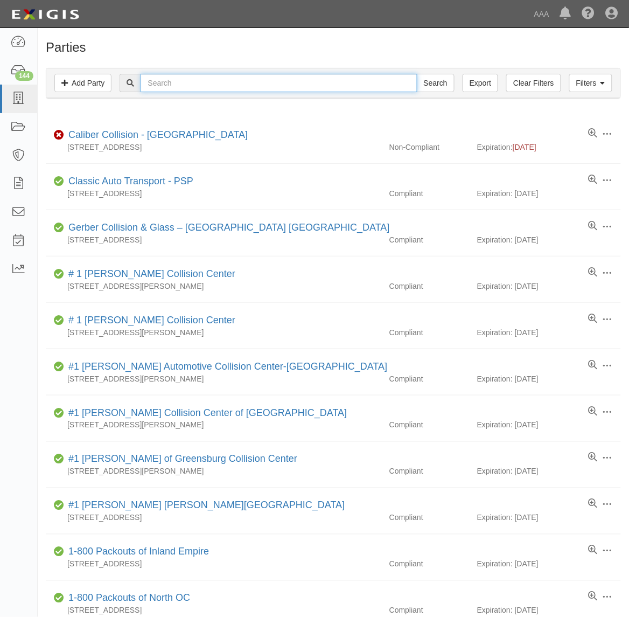
click at [176, 81] on input "text" at bounding box center [279, 83] width 276 height 18
type input "10426"
click at [417, 74] on input "Search" at bounding box center [436, 83] width 38 height 18
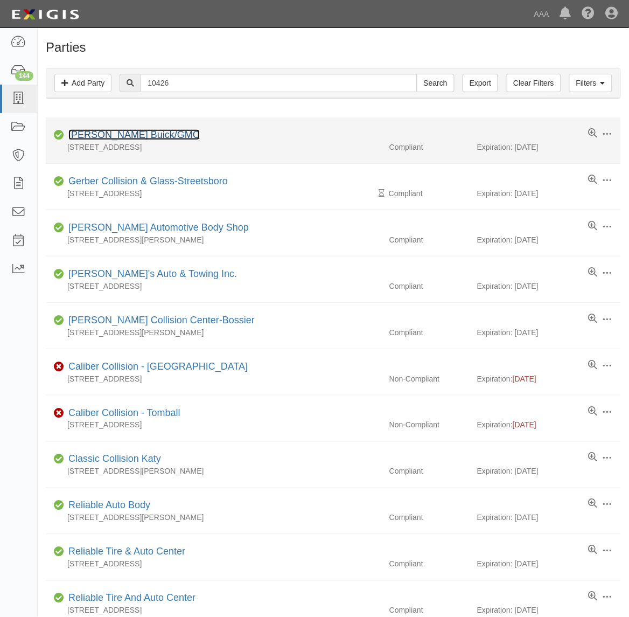
click at [163, 138] on link "[PERSON_NAME] Buick/GMC" at bounding box center [133, 134] width 131 height 11
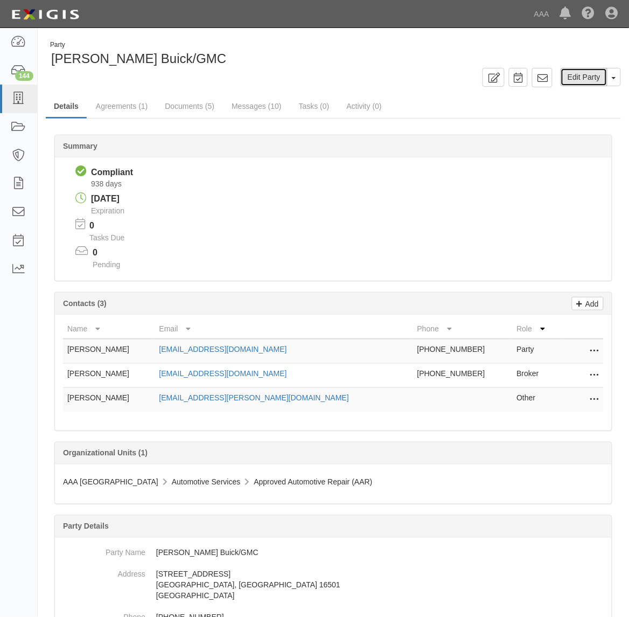
click at [582, 73] on link "Edit Party" at bounding box center [584, 77] width 47 height 18
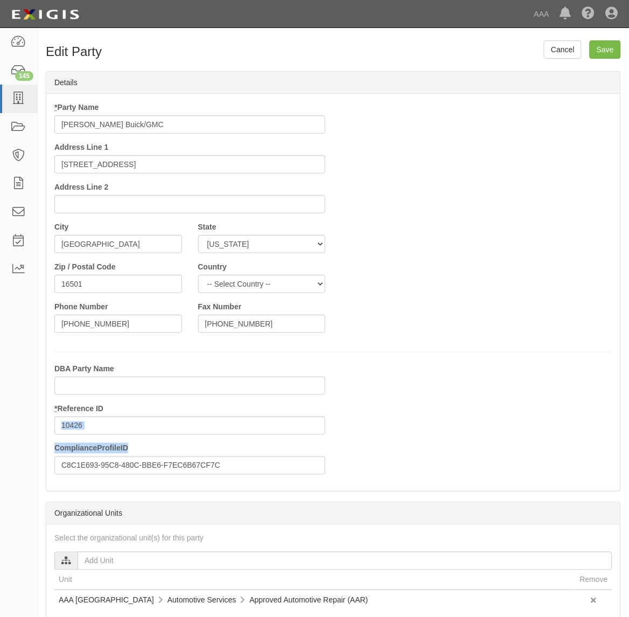
drag, startPoint x: 177, startPoint y: 434, endPoint x: 184, endPoint y: 423, distance: 13.6
click at [182, 426] on div "DBA Party Name * Reference ID 10426 ComplianceProfileID C8C1E693-95C8-480C-BBE6…" at bounding box center [189, 423] width 287 height 120
click at [186, 426] on input "10426" at bounding box center [189, 426] width 271 height 18
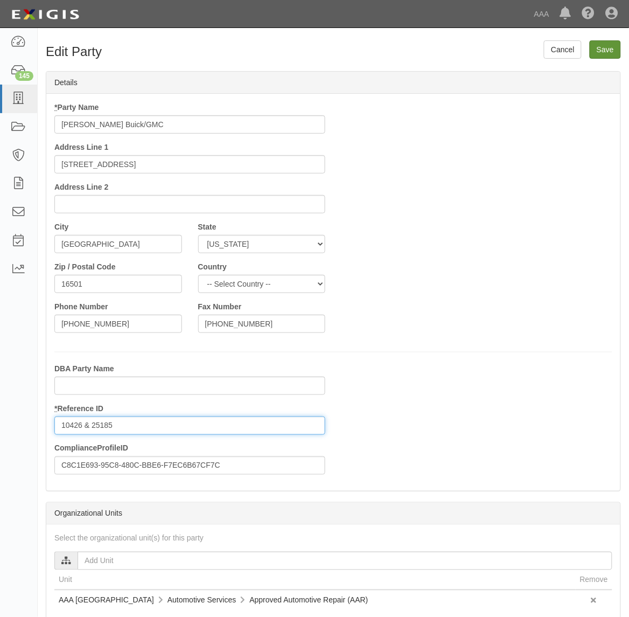
type input "10426 & 25185"
click at [610, 43] on input "Save" at bounding box center [605, 49] width 31 height 18
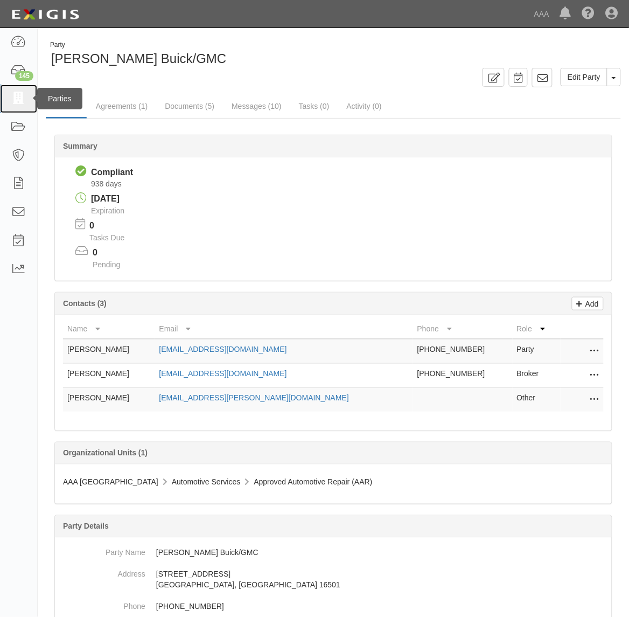
click at [11, 93] on icon at bounding box center [18, 99] width 15 height 12
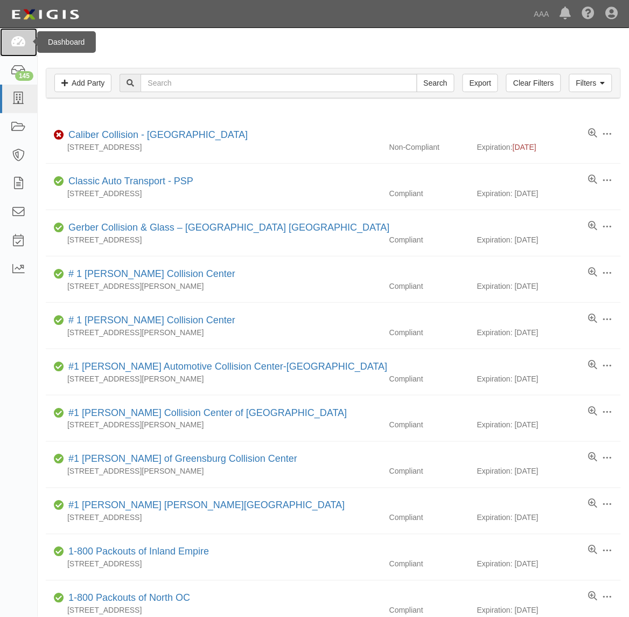
click at [18, 46] on icon at bounding box center [18, 42] width 15 height 12
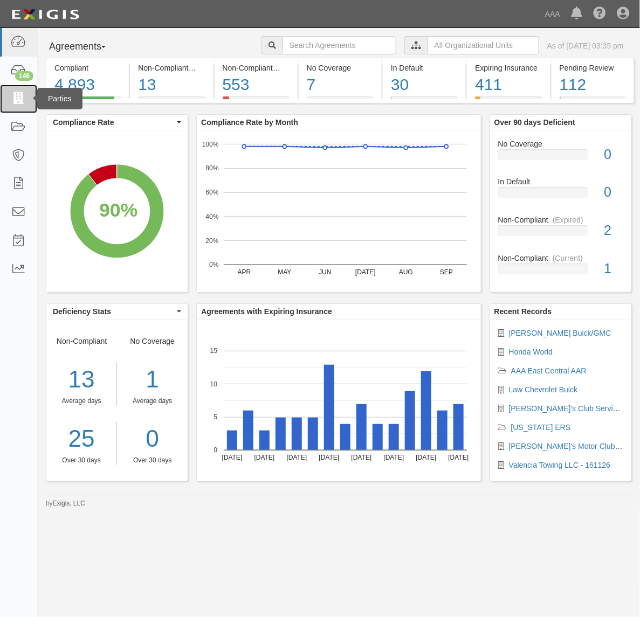
click at [31, 89] on link at bounding box center [18, 99] width 37 height 29
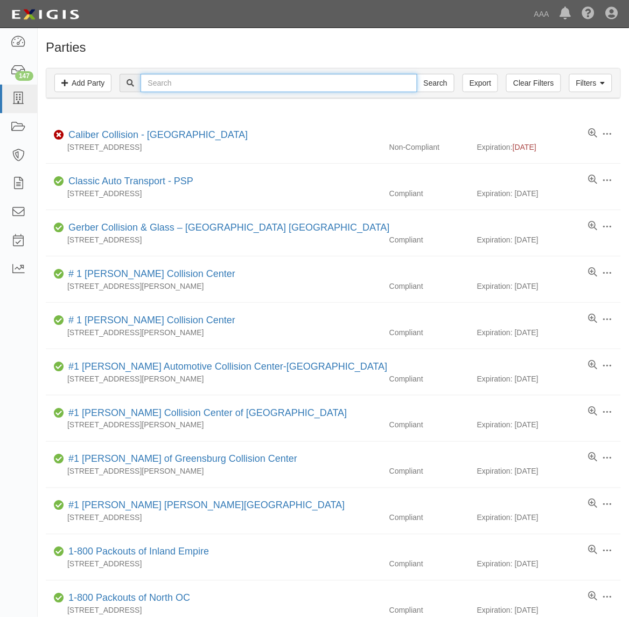
click at [300, 84] on input "text" at bounding box center [279, 83] width 276 height 18
type input "CC110739"
click at [417, 74] on input "Search" at bounding box center [436, 83] width 38 height 18
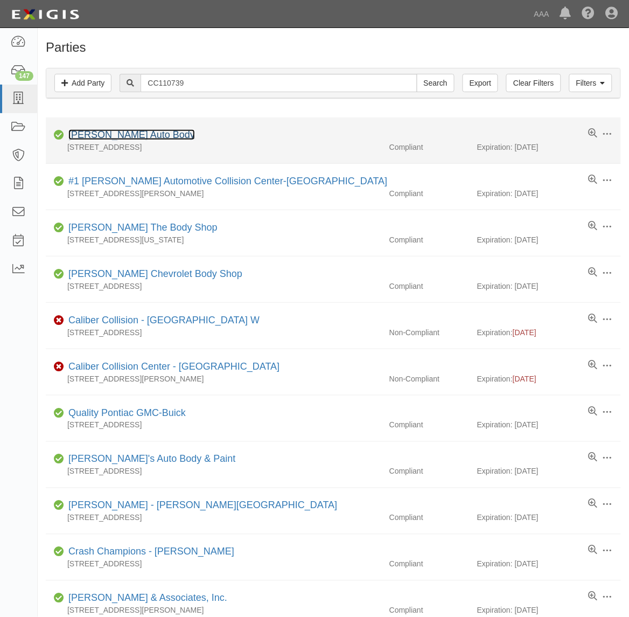
click at [120, 137] on link "Todd's Auto Body" at bounding box center [131, 134] width 127 height 11
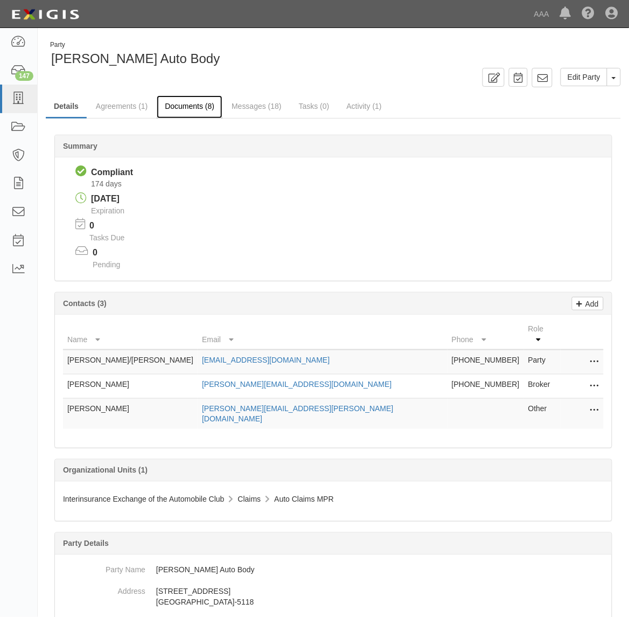
click at [192, 106] on link "Documents (8)" at bounding box center [190, 106] width 66 height 23
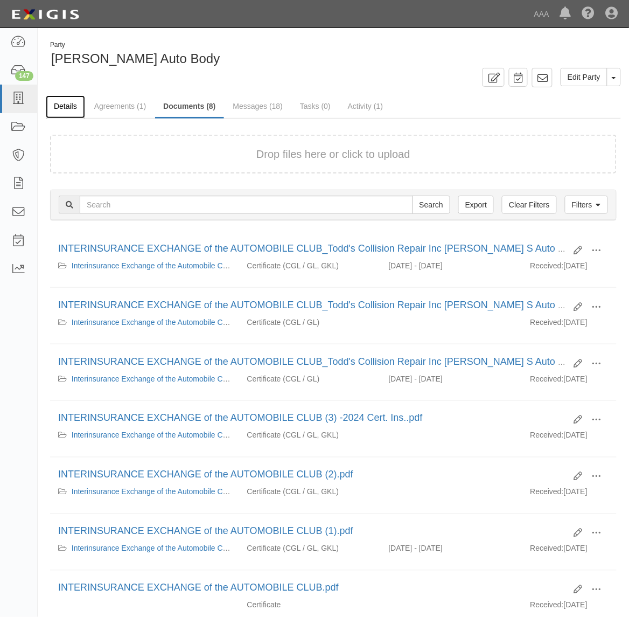
click at [74, 114] on link "Details" at bounding box center [65, 106] width 39 height 23
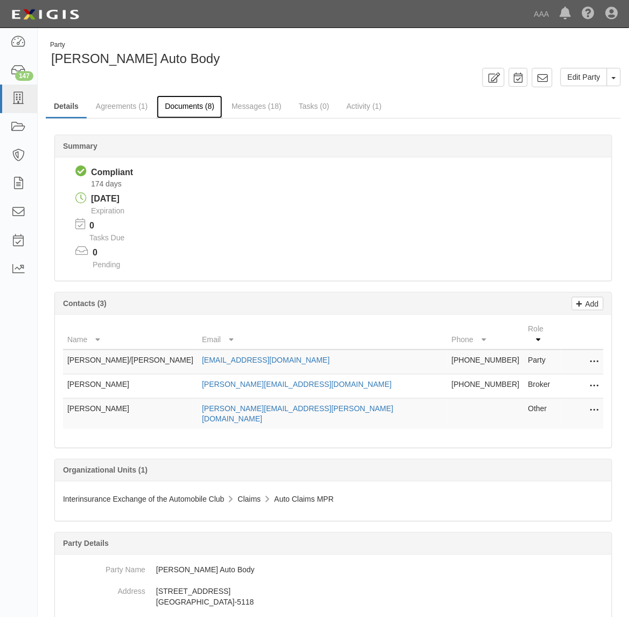
click at [194, 106] on link "Documents (8)" at bounding box center [190, 106] width 66 height 23
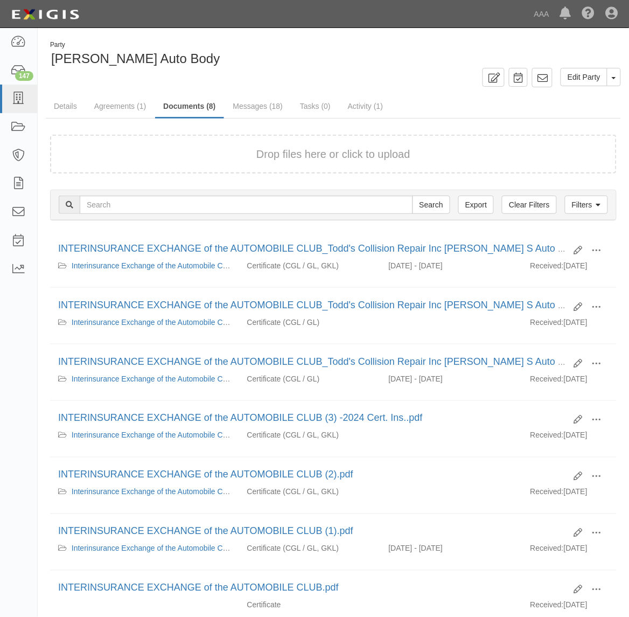
click at [189, 163] on form "Drop files here or click to upload" at bounding box center [333, 154] width 567 height 39
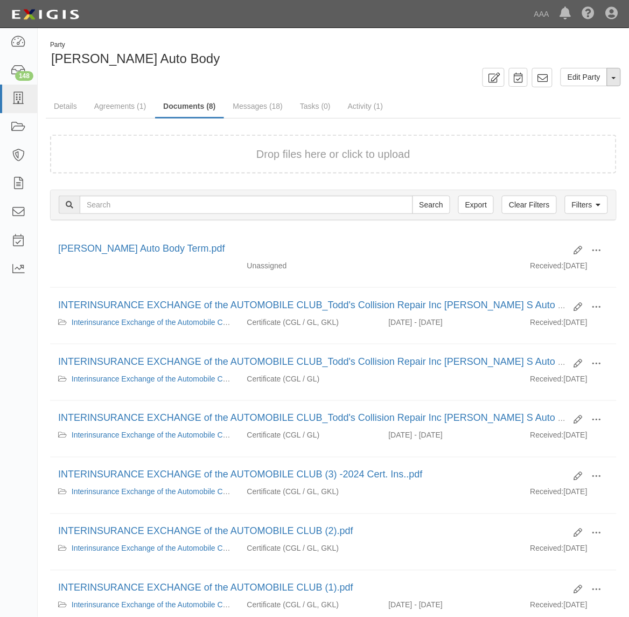
click at [612, 79] on button "Toggle Party Dropdown" at bounding box center [614, 77] width 14 height 18
click at [596, 112] on link "Archive Party" at bounding box center [578, 112] width 85 height 14
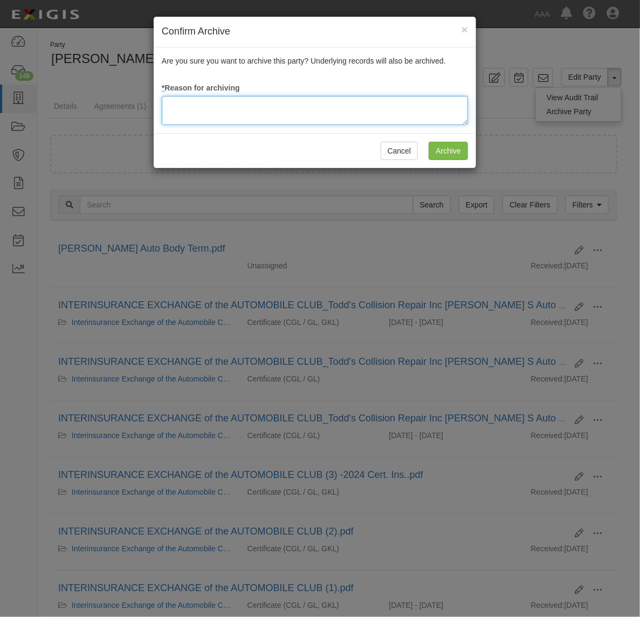
click at [196, 117] on textarea at bounding box center [315, 110] width 306 height 29
type textarea "Station Terminated"
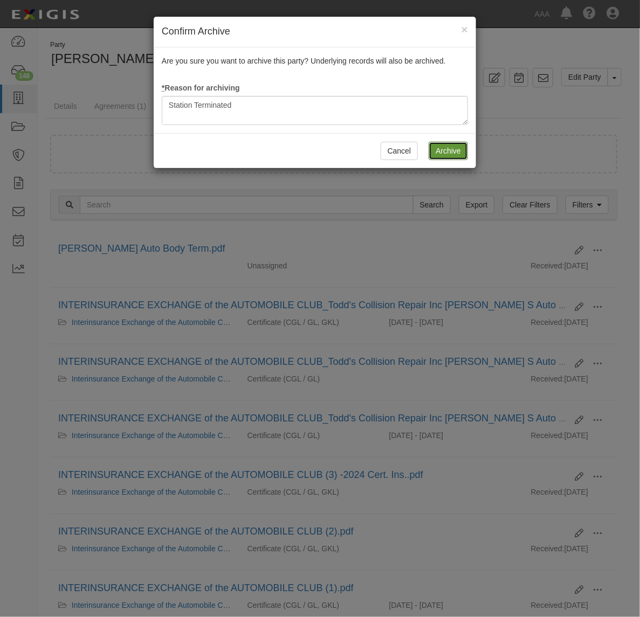
click at [459, 144] on input "Archive" at bounding box center [447, 151] width 39 height 18
